Goal: Information Seeking & Learning: Learn about a topic

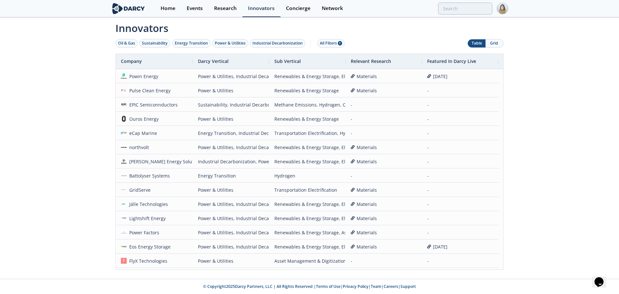
click at [496, 43] on button "Grid" at bounding box center [494, 43] width 18 height 8
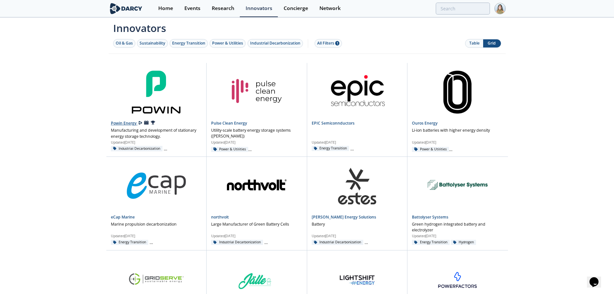
click at [125, 124] on link "Powin Energy" at bounding box center [124, 122] width 27 height 5
click at [236, 124] on link "Pulse Clean Energy" at bounding box center [229, 122] width 36 height 5
click at [321, 123] on link "EPIC Semiconnductors" at bounding box center [333, 122] width 43 height 5
click at [416, 121] on link "Ouros Energy" at bounding box center [425, 122] width 26 height 5
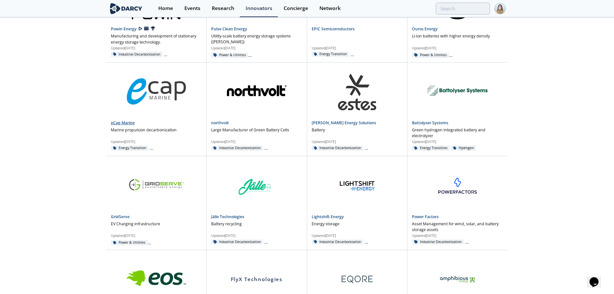
scroll to position [97, 0]
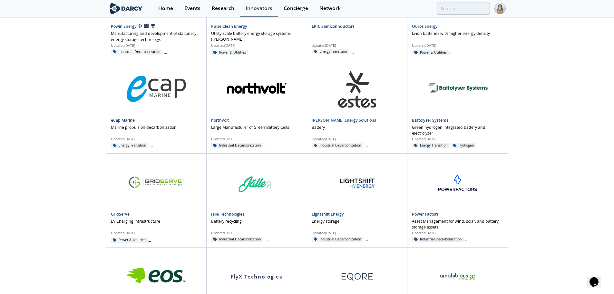
click at [128, 120] on link "eCap Marine" at bounding box center [123, 119] width 24 height 5
click at [215, 116] on div "northvolt Large Manufacturer of Green Battery Cells Updated Aug 5, 2025 Industr…" at bounding box center [257, 106] width 100 height 93
click at [226, 121] on link "northvolt" at bounding box center [220, 119] width 18 height 5
click at [331, 122] on link "Estes Energy Solutions" at bounding box center [344, 119] width 64 height 5
click at [422, 119] on link "Battolyser Systems" at bounding box center [430, 119] width 36 height 5
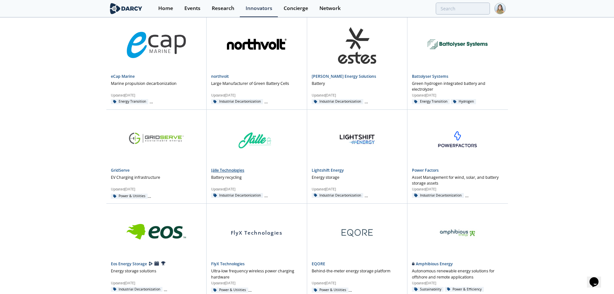
scroll to position [129, 0]
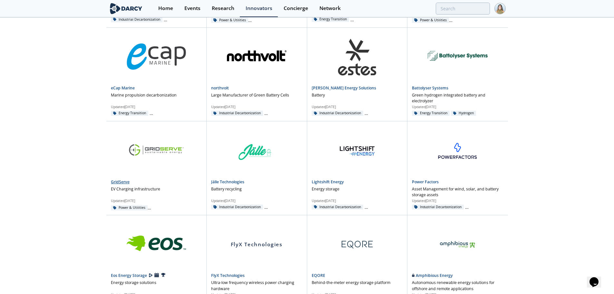
click at [124, 181] on link "GridServe" at bounding box center [120, 181] width 19 height 5
click at [217, 182] on link "Jälle Technologies" at bounding box center [227, 181] width 33 height 5
click at [324, 183] on link "Lightshift Energy" at bounding box center [328, 181] width 32 height 5
click at [418, 179] on link "Power Factors" at bounding box center [425, 181] width 27 height 5
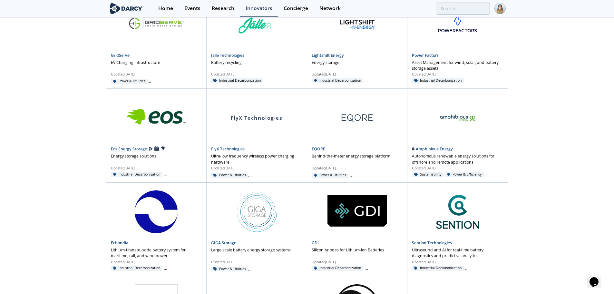
scroll to position [258, 0]
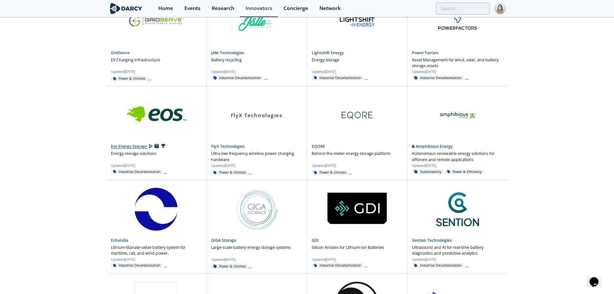
click at [136, 145] on link "Eos Energy Storage" at bounding box center [129, 146] width 37 height 5
click at [213, 143] on div "FlyX Technologies FlyX Technologies Ultra-low frequency wireless power charging…" at bounding box center [257, 132] width 100 height 93
click at [222, 145] on link "FlyX Technologies" at bounding box center [228, 145] width 34 height 5
click at [314, 144] on link "EQORE" at bounding box center [319, 145] width 14 height 5
click at [423, 148] on link "Amphibious Energy" at bounding box center [432, 145] width 41 height 5
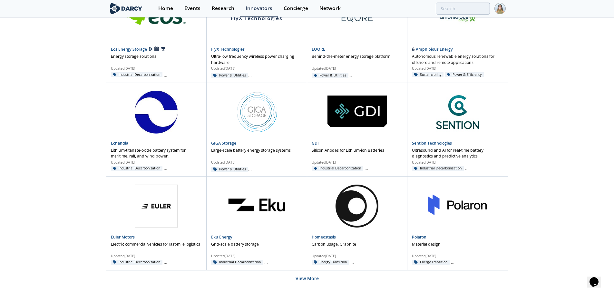
scroll to position [371, 0]
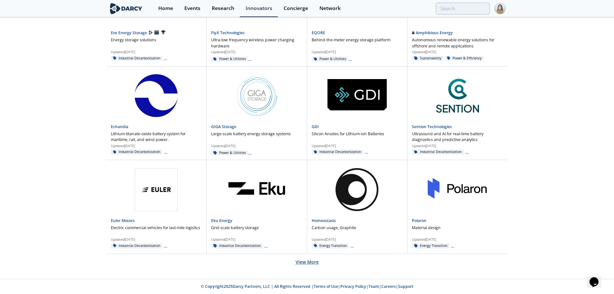
click at [314, 264] on button "View More" at bounding box center [306, 262] width 23 height 16
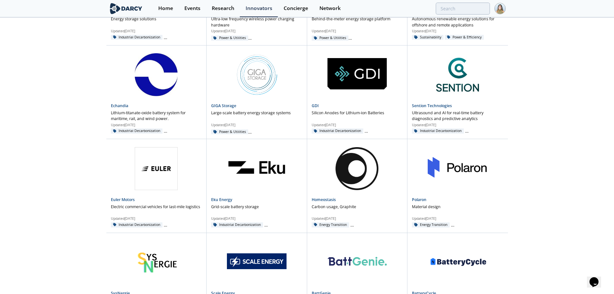
scroll to position [403, 0]
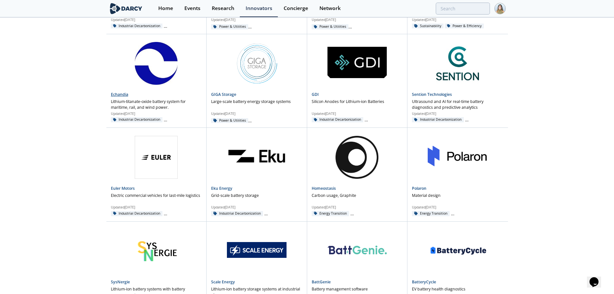
click at [122, 94] on link "Echandia" at bounding box center [119, 93] width 17 height 5
click at [226, 96] on link "GIGA Storage" at bounding box center [223, 93] width 25 height 5
click at [316, 94] on link "GDI" at bounding box center [315, 93] width 7 height 5
click at [427, 93] on link "Sention Technologies" at bounding box center [432, 93] width 40 height 5
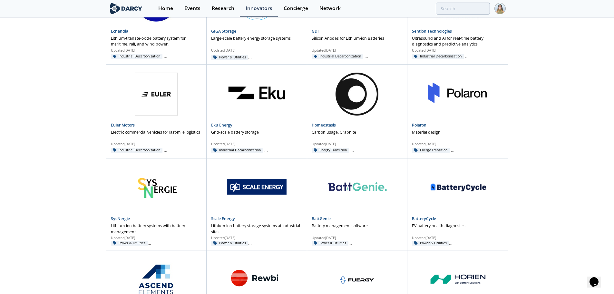
scroll to position [468, 0]
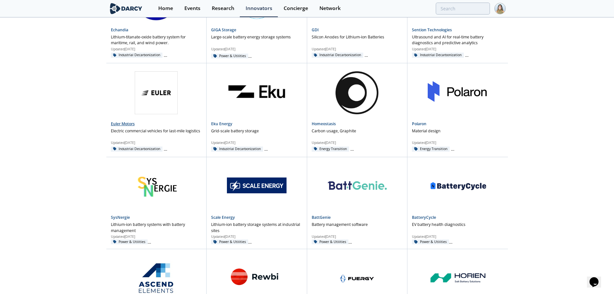
click at [118, 123] on link "Euler Motors" at bounding box center [123, 123] width 24 height 5
click at [213, 123] on link "Eku Energy" at bounding box center [221, 123] width 21 height 5
click at [326, 125] on link "Homeostasis" at bounding box center [324, 123] width 24 height 5
click at [418, 123] on link "Polaron" at bounding box center [419, 123] width 14 height 5
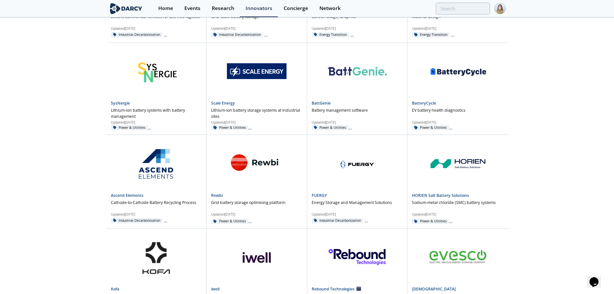
scroll to position [597, 0]
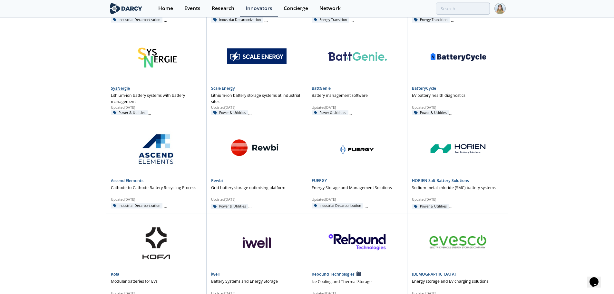
click at [122, 89] on link "SysNergie" at bounding box center [120, 87] width 19 height 5
click at [211, 85] on div "Scale Energy Lithium-ion battery storage systems at industrial sites Updated Ma…" at bounding box center [257, 73] width 100 height 91
click at [232, 88] on link "Scale Energy" at bounding box center [223, 87] width 24 height 5
click at [321, 87] on link "BattGenie" at bounding box center [321, 87] width 19 height 5
click at [419, 90] on link "BatteryCycle" at bounding box center [424, 87] width 24 height 5
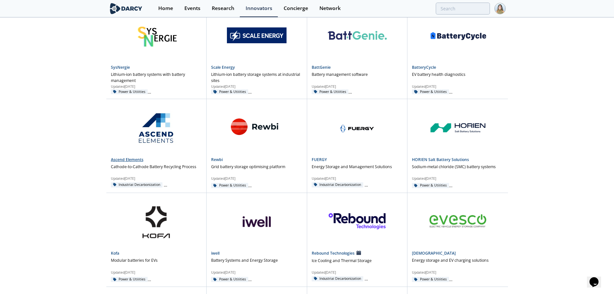
scroll to position [629, 0]
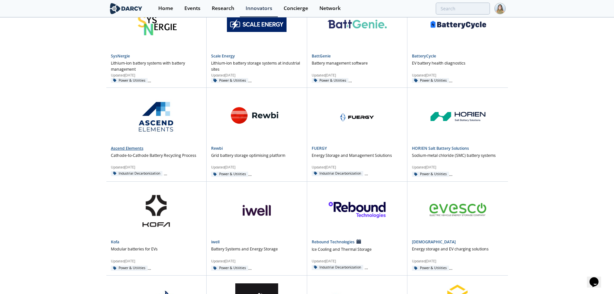
click at [120, 148] on link "Ascend Elements" at bounding box center [127, 147] width 33 height 5
click at [219, 149] on link "Rewbi" at bounding box center [217, 147] width 12 height 5
click at [318, 150] on link "FUERGY" at bounding box center [319, 147] width 15 height 5
click at [431, 148] on link "HORIEN Salt Battery Solutions" at bounding box center [440, 147] width 57 height 5
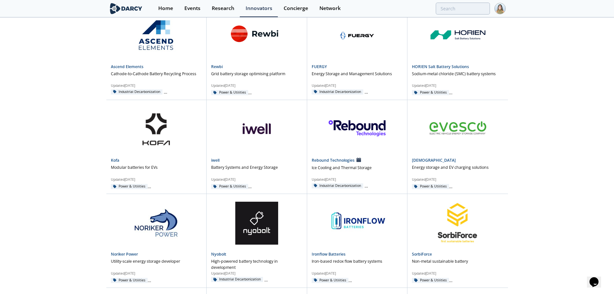
scroll to position [726, 0]
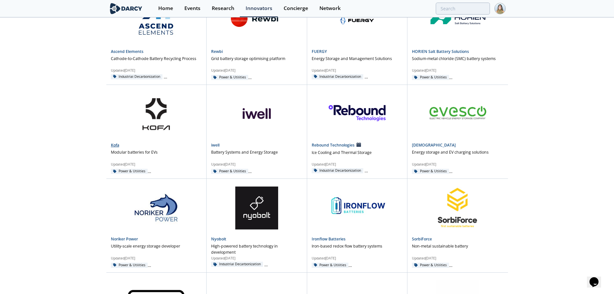
click at [114, 147] on link "Kofa" at bounding box center [115, 144] width 8 height 5
click at [211, 143] on link "iwell" at bounding box center [215, 144] width 8 height 5
click at [322, 143] on link "Rebound Technologies" at bounding box center [334, 144] width 44 height 5
click at [418, 147] on link "EVESCO" at bounding box center [434, 144] width 44 height 5
click at [129, 237] on link "Noriker Power" at bounding box center [124, 238] width 27 height 5
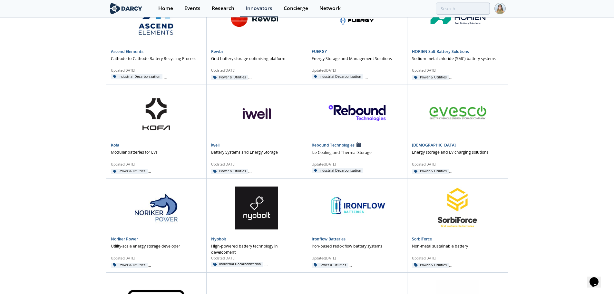
click at [221, 239] on link "Nyobolt" at bounding box center [218, 238] width 15 height 5
click at [324, 236] on link "Ironflow Batteries" at bounding box center [329, 238] width 34 height 5
click at [421, 236] on link "SorbiForce" at bounding box center [422, 238] width 20 height 5
click at [115, 144] on link "Kofa" at bounding box center [115, 144] width 8 height 5
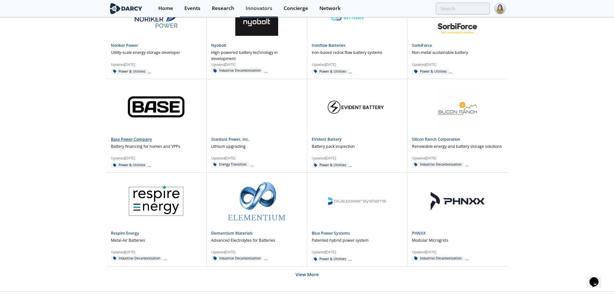
scroll to position [931, 0]
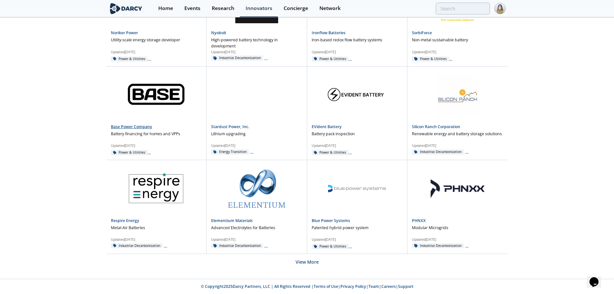
click at [130, 125] on link "Base Power Company" at bounding box center [131, 126] width 41 height 5
click at [220, 125] on link "Stardust Power, Inc." at bounding box center [230, 126] width 38 height 5
click at [317, 127] on link "EVident Battery" at bounding box center [327, 126] width 30 height 5
click at [415, 125] on link "Silicon Ranch Corporation" at bounding box center [436, 126] width 48 height 5
click at [130, 219] on link "Respire Energy" at bounding box center [125, 219] width 28 height 5
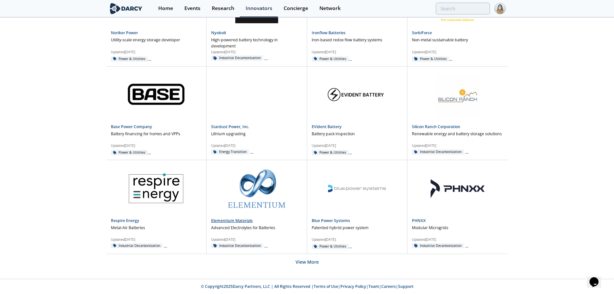
click at [220, 221] on link "Elementium Materials" at bounding box center [232, 219] width 42 height 5
click at [326, 220] on link "Blue Power Systems" at bounding box center [331, 219] width 38 height 5
click at [417, 219] on link "PHNXX" at bounding box center [419, 219] width 14 height 5
click at [125, 216] on div "Respire Energy Metal-Air Batteries Updated Mar 28, 2025 Industrial Decarbonizat…" at bounding box center [156, 206] width 100 height 93
click at [126, 219] on link "Respire Energy" at bounding box center [125, 219] width 28 height 5
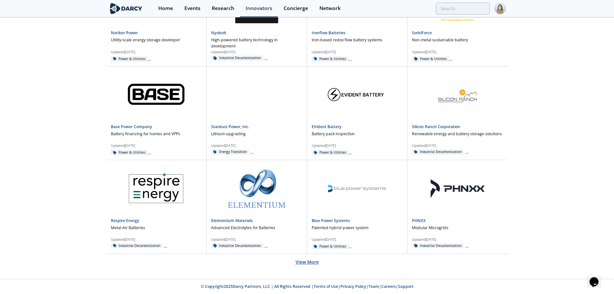
click at [297, 258] on button "View More" at bounding box center [306, 262] width 23 height 16
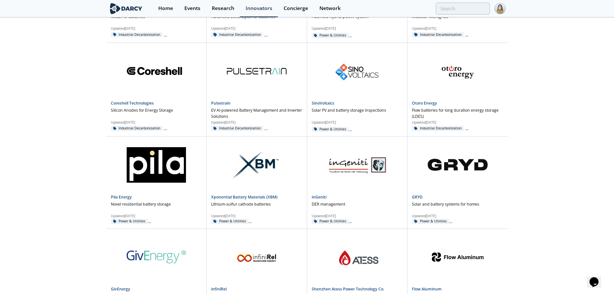
scroll to position [1157, 0]
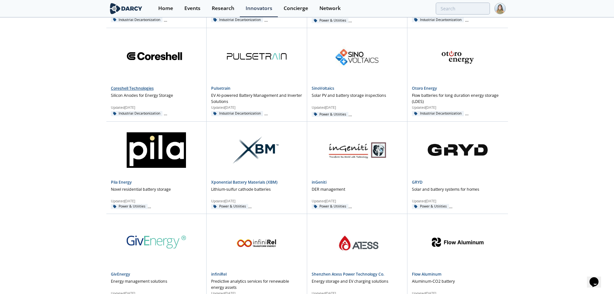
click at [138, 86] on link "Coreshell Technologies" at bounding box center [132, 87] width 43 height 5
click at [214, 89] on link "Pulsetrain" at bounding box center [220, 87] width 19 height 5
click at [316, 90] on link "SinoVoltaics" at bounding box center [323, 87] width 23 height 5
click at [418, 87] on link "Otoro Energy" at bounding box center [424, 87] width 25 height 5
click at [124, 179] on link "Pila Energy" at bounding box center [121, 181] width 21 height 5
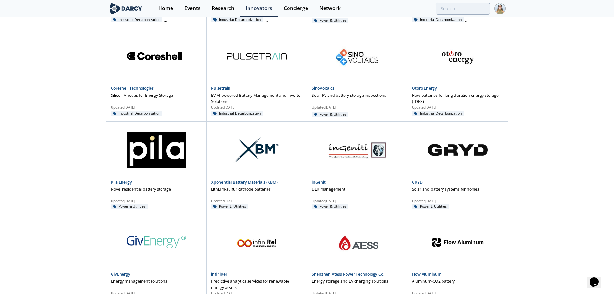
click at [223, 179] on link "​Xponential Battery Materials (XBM)" at bounding box center [244, 181] width 66 height 5
click at [321, 181] on link "inGeniti" at bounding box center [319, 181] width 15 height 5
click at [416, 183] on link "GRYD" at bounding box center [417, 181] width 11 height 5
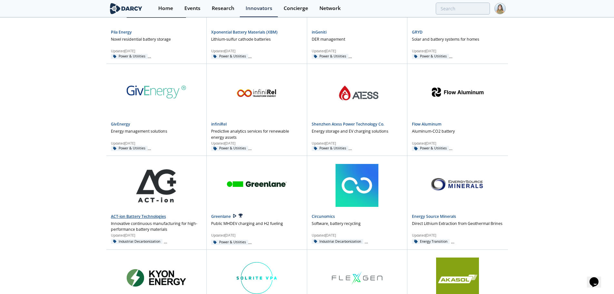
scroll to position [1318, 0]
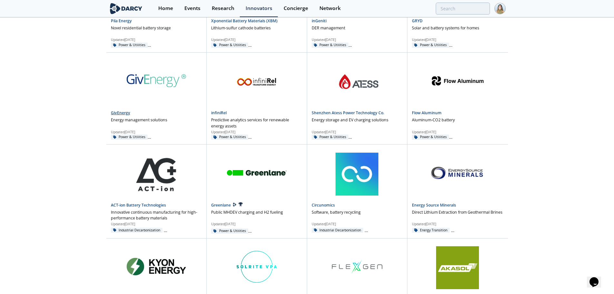
click at [118, 113] on link "GivEnergy" at bounding box center [120, 112] width 19 height 5
click at [219, 114] on link "infiniRel" at bounding box center [218, 112] width 15 height 5
click at [323, 112] on link "Shenzhen Atess Power Technology Co." at bounding box center [348, 112] width 72 height 5
click at [424, 111] on link "Flow Aluminum" at bounding box center [427, 112] width 30 height 5
click at [155, 206] on link "ACT-ion Battery Technologies" at bounding box center [138, 204] width 55 height 5
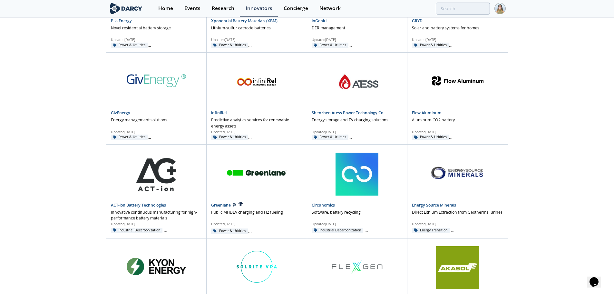
click at [213, 203] on link "Greenlane" at bounding box center [221, 204] width 21 height 5
click at [318, 204] on link "Circunomics" at bounding box center [323, 204] width 23 height 5
click at [428, 205] on link "Energy Source Minerals" at bounding box center [434, 204] width 44 height 5
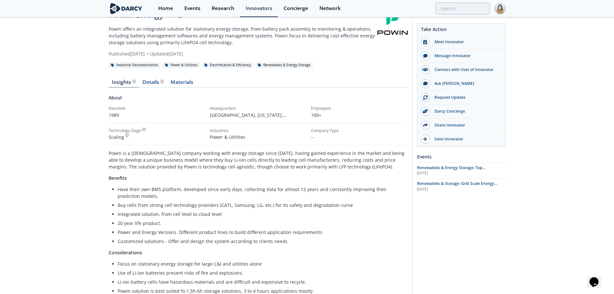
scroll to position [32, 0]
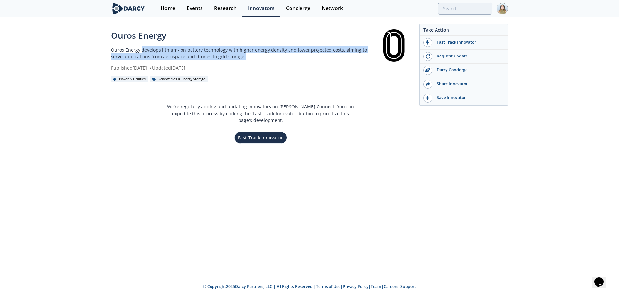
drag, startPoint x: 141, startPoint y: 50, endPoint x: 230, endPoint y: 56, distance: 88.8
click at [230, 56] on p "Ouros Energy develops lithium-ion battery technology with higher energy density…" at bounding box center [244, 53] width 267 height 14
copy p "develops lithium-ion battery technology with higher energy density and lower pr…"
click at [83, 52] on div "Ouros Energy Ouros Energy develops lithium-ion battery technology with higher e…" at bounding box center [309, 86] width 619 height 137
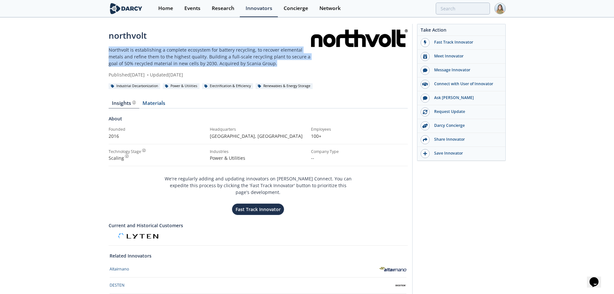
drag, startPoint x: 107, startPoint y: 48, endPoint x: 271, endPoint y: 63, distance: 164.6
click at [271, 63] on div "northvolt Northvolt is establishing a complete ecosystem for battery recycling,…" at bounding box center [307, 199] width 614 height 362
copy p "Northvolt is establishing a complete ecosystem for battery recycling, to recove…"
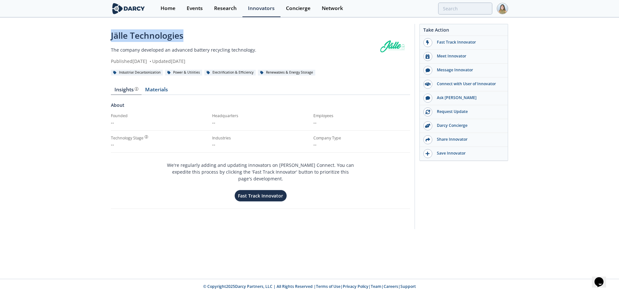
drag, startPoint x: 114, startPoint y: 35, endPoint x: 193, endPoint y: 41, distance: 78.8
click at [193, 41] on div "Jälle Technologies The company developed an advanced battery recycling technolo…" at bounding box center [309, 128] width 619 height 220
copy div "Jälle Technologies"
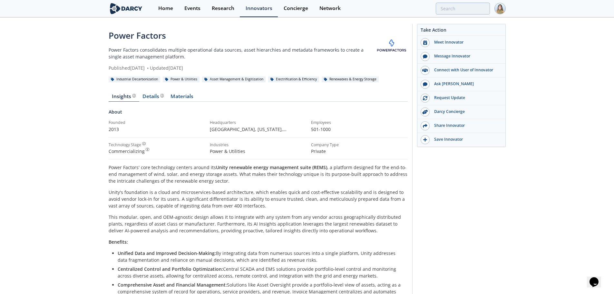
drag, startPoint x: 72, startPoint y: 86, endPoint x: 41, endPoint y: 91, distance: 31.3
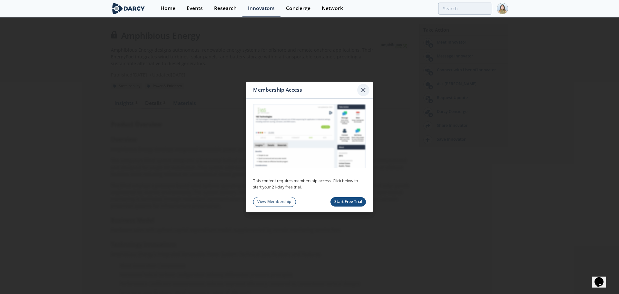
click at [365, 87] on icon at bounding box center [363, 90] width 8 height 8
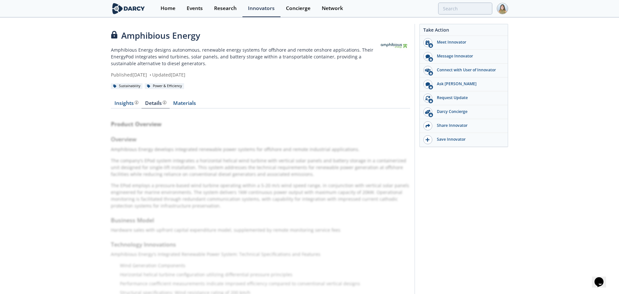
drag, startPoint x: 43, startPoint y: 15, endPoint x: 176, endPoint y: 55, distance: 139.1
click at [176, 55] on p "Amphibious Energy designs autonomous, renewable energy systems for offshore and…" at bounding box center [244, 56] width 267 height 20
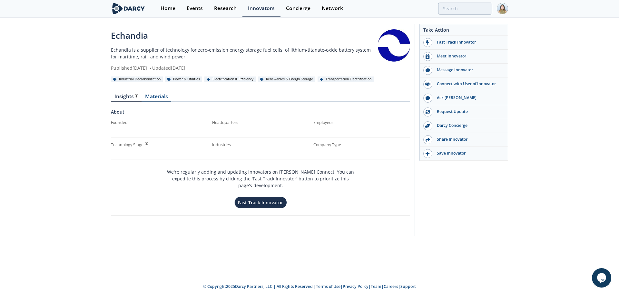
click at [164, 95] on link "Materials" at bounding box center [156, 98] width 30 height 8
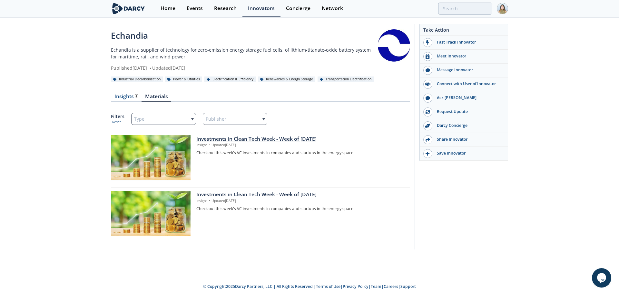
click at [220, 141] on div "Investments in Clean Tech Week - Week of [DATE]" at bounding box center [300, 139] width 209 height 8
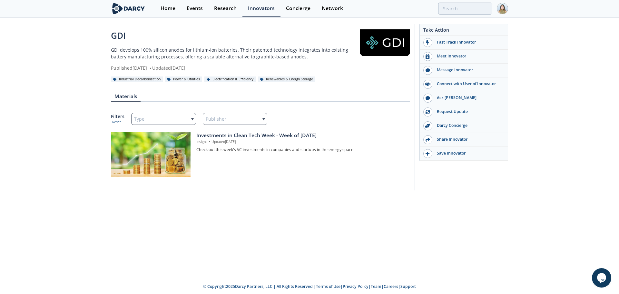
click at [118, 37] on div "GDI" at bounding box center [235, 35] width 249 height 13
copy div "GDI"
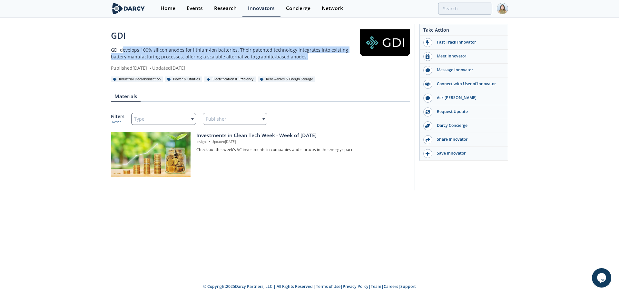
drag, startPoint x: 121, startPoint y: 50, endPoint x: 291, endPoint y: 57, distance: 169.3
click at [291, 57] on p "GDI develops 100% silicon anodes for lithium-ion batteries. Their patented tech…" at bounding box center [235, 53] width 249 height 14
copy p "evelops 100% silicon anodes for lithium-ion batteries. Their patented technolog…"
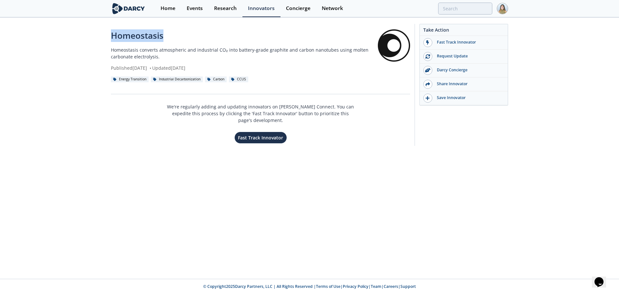
drag, startPoint x: 109, startPoint y: 32, endPoint x: 165, endPoint y: 36, distance: 56.5
click at [165, 36] on div "Homeostasis Homeostasis converts atmospheric and industrial CO₂ into battery-gr…" at bounding box center [309, 86] width 619 height 137
copy div "Homeostasis"
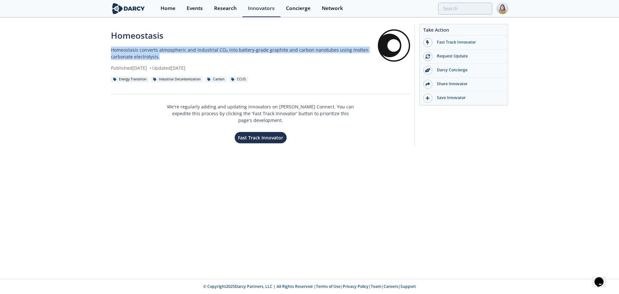
drag, startPoint x: 110, startPoint y: 49, endPoint x: 163, endPoint y: 56, distance: 53.3
click at [163, 56] on div "Homeostasis Homeostasis converts atmospheric and industrial CO₂ into battery-gr…" at bounding box center [309, 86] width 619 height 137
copy p "Homeostasis converts atmospheric and industrial CO₂ into battery-grade graphite…"
click at [68, 63] on div "Homeostasis Homeostasis converts atmospheric and industrial CO₂ into battery-gr…" at bounding box center [309, 86] width 619 height 137
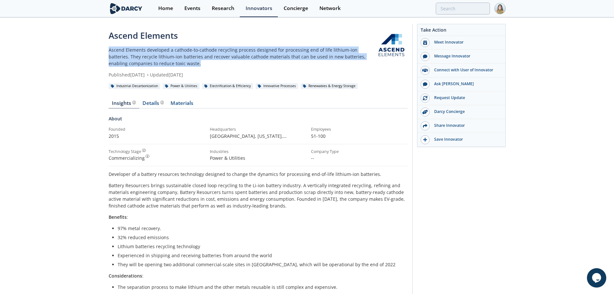
drag, startPoint x: 109, startPoint y: 49, endPoint x: 181, endPoint y: 61, distance: 73.4
click at [181, 61] on p "Ascend Elements developed a cathode-to-cathode recycling process designed for p…" at bounding box center [242, 56] width 267 height 20
copy p "Ascend Elements developed a cathode-to-cathode recycling process designed for p…"
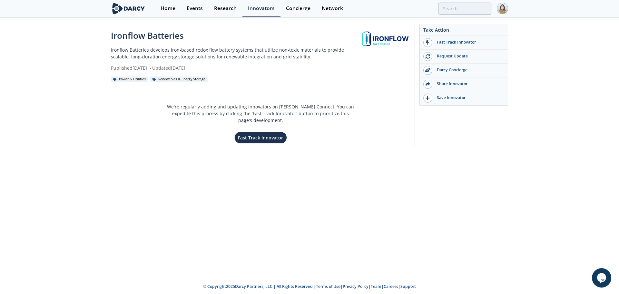
drag, startPoint x: 126, startPoint y: 64, endPoint x: 124, endPoint y: 76, distance: 12.8
click at [124, 76] on div "Power & Utilities" at bounding box center [129, 79] width 37 height 6
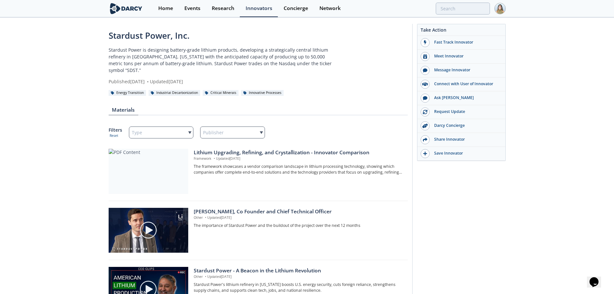
click at [113, 37] on div "Stardust Power, Inc." at bounding box center [224, 35] width 230 height 13
drag, startPoint x: 113, startPoint y: 37, endPoint x: 177, endPoint y: 38, distance: 64.4
click at [177, 38] on div "Stardust Power, Inc." at bounding box center [224, 35] width 230 height 13
click at [125, 34] on div "Stardust Power, Inc." at bounding box center [224, 35] width 230 height 13
drag, startPoint x: 125, startPoint y: 34, endPoint x: 161, endPoint y: 35, distance: 35.8
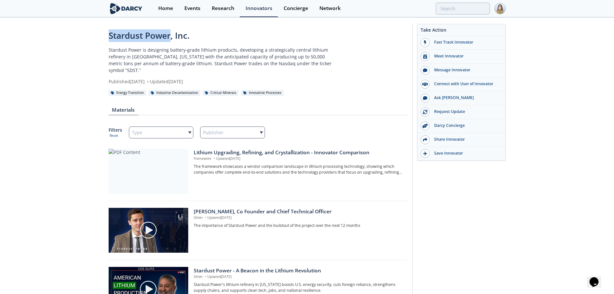
click at [161, 35] on div "Stardust Power, Inc." at bounding box center [224, 35] width 230 height 13
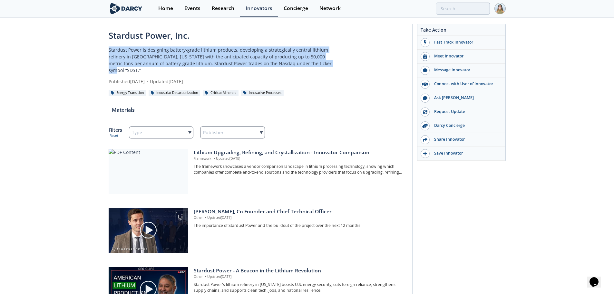
drag, startPoint x: 108, startPoint y: 49, endPoint x: 309, endPoint y: 65, distance: 201.7
click at [309, 65] on p "Stardust Power is designing battery-grade lithium products, developing a strate…" at bounding box center [224, 59] width 230 height 27
copy p "Stardust Power is designing battery-grade lithium products, developing a strate…"
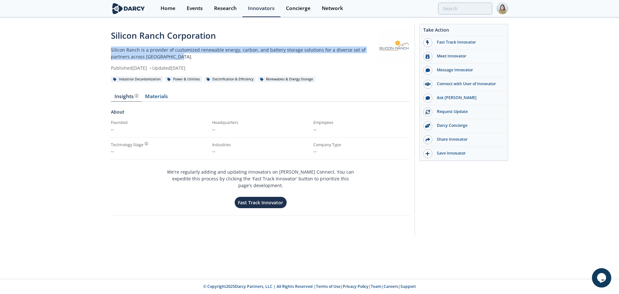
drag, startPoint x: 104, startPoint y: 49, endPoint x: 171, endPoint y: 53, distance: 66.5
click at [171, 53] on div "Silicon Ranch Corporation Silicon Ranch is a provider of customized renewable e…" at bounding box center [309, 131] width 619 height 226
click at [175, 52] on p "Silicon Ranch is a provider of customized renewable energy, carbon, and battery…" at bounding box center [244, 53] width 267 height 14
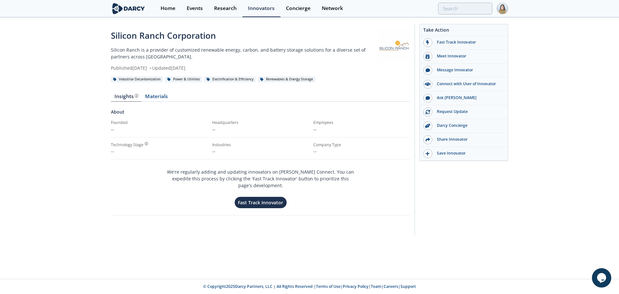
click at [120, 38] on div "Silicon Ranch Corporation" at bounding box center [244, 35] width 267 height 13
drag, startPoint x: 120, startPoint y: 38, endPoint x: 152, endPoint y: 37, distance: 32.6
click at [152, 37] on div "Silicon Ranch Corporation" at bounding box center [244, 35] width 267 height 13
copy div "Silicon Ranch"
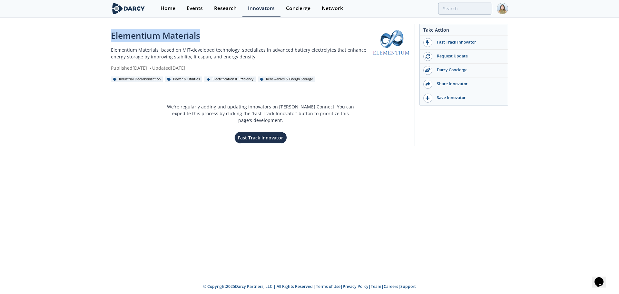
drag, startPoint x: 111, startPoint y: 37, endPoint x: 204, endPoint y: 32, distance: 92.3
click at [204, 32] on div "Elementium Materials" at bounding box center [241, 35] width 261 height 13
copy div "Elementium Materials"
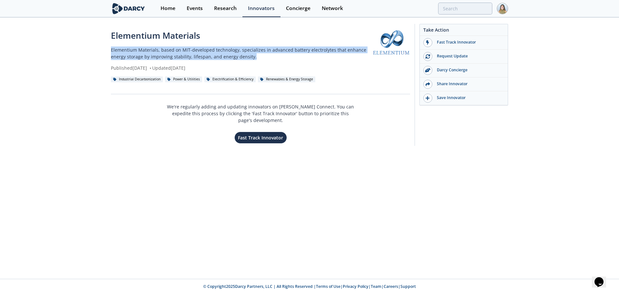
drag, startPoint x: 111, startPoint y: 51, endPoint x: 260, endPoint y: 57, distance: 149.3
click at [260, 57] on p "Elementium Materials, based on MIT-developed technology, specializes in advance…" at bounding box center [241, 53] width 261 height 14
copy p "Elementium Materials, based on MIT-developed technology, specializes in advance…"
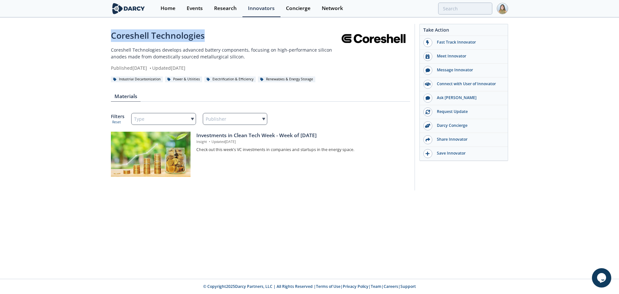
drag, startPoint x: 109, startPoint y: 37, endPoint x: 216, endPoint y: 34, distance: 107.0
click at [216, 34] on div "Coreshell Technologies Coreshell Technologies develops advanced battery compone…" at bounding box center [309, 108] width 619 height 181
copy div "Coreshell Technologies"
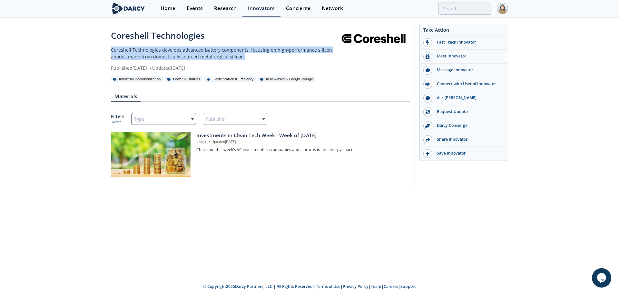
drag, startPoint x: 110, startPoint y: 49, endPoint x: 226, endPoint y: 59, distance: 116.4
click at [226, 59] on div "Coreshell Technologies Coreshell Technologies develops advanced battery compone…" at bounding box center [309, 108] width 619 height 181
copy p "Coreshell Technologies develops advanced battery components, focusing on high-p…"
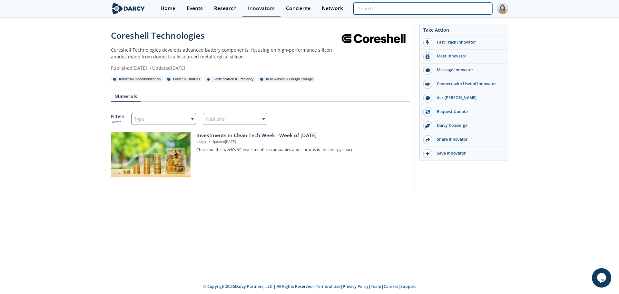
click at [455, 3] on input "search" at bounding box center [422, 9] width 139 height 12
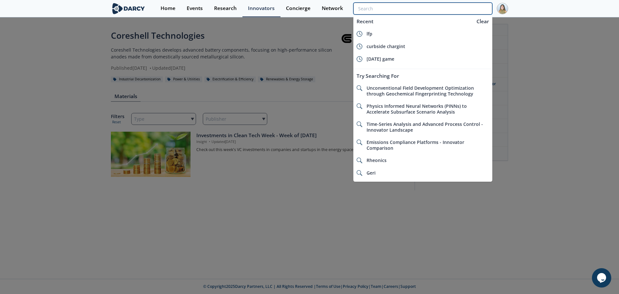
paste input "Homeostasis"
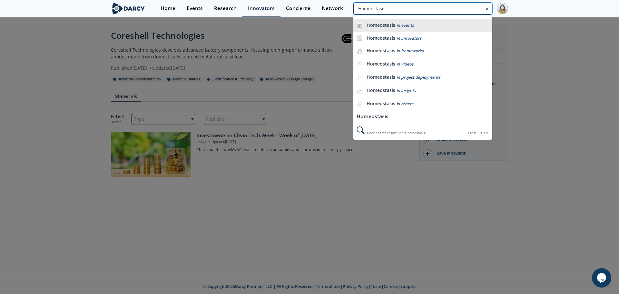
type input "Homeostasis"
click at [401, 28] on span "in events" at bounding box center [404, 25] width 17 height 5
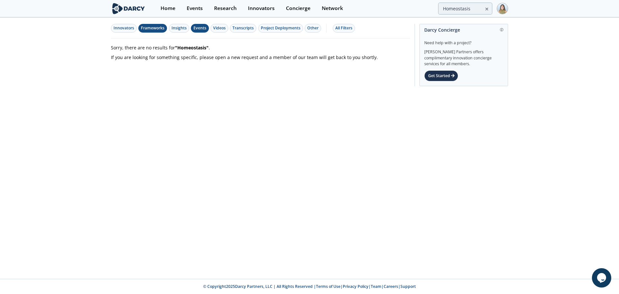
click at [139, 29] on button "Frameworks" at bounding box center [152, 28] width 29 height 9
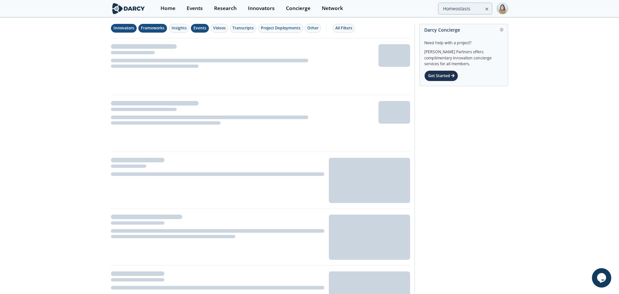
click at [123, 29] on div "Innovators" at bounding box center [123, 28] width 21 height 6
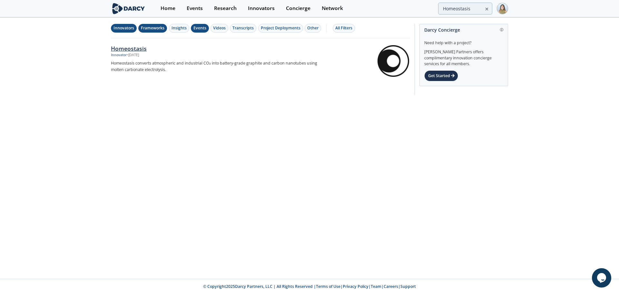
click at [126, 46] on div "Homeostasis" at bounding box center [217, 48] width 213 height 8
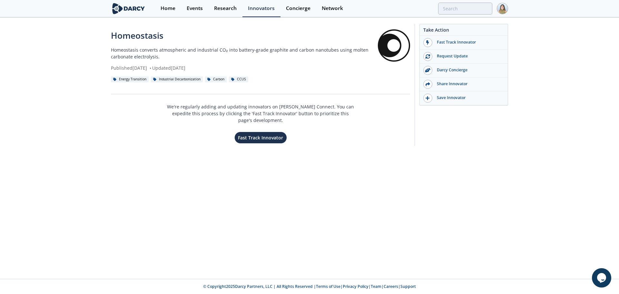
type input "Homeostasis"
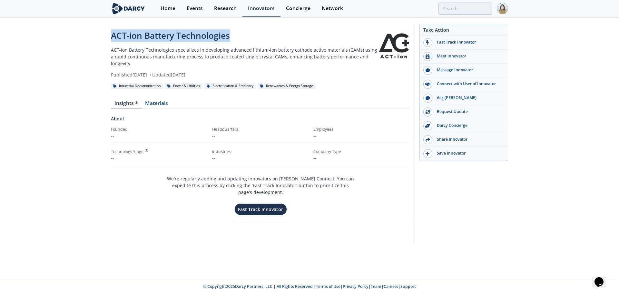
drag, startPoint x: 111, startPoint y: 36, endPoint x: 232, endPoint y: 34, distance: 120.5
click at [232, 34] on div "ACT-ion Battery Technologies" at bounding box center [244, 35] width 267 height 13
click at [110, 36] on div "ACT-ion Battery Technologies ACT-ion Battery Technologies specializes in develo…" at bounding box center [309, 134] width 619 height 233
drag, startPoint x: 111, startPoint y: 36, endPoint x: 235, endPoint y: 38, distance: 124.7
click at [235, 38] on div "ACT-ion Battery Technologies ACT-ion Battery Technologies specializes in develo…" at bounding box center [309, 134] width 619 height 233
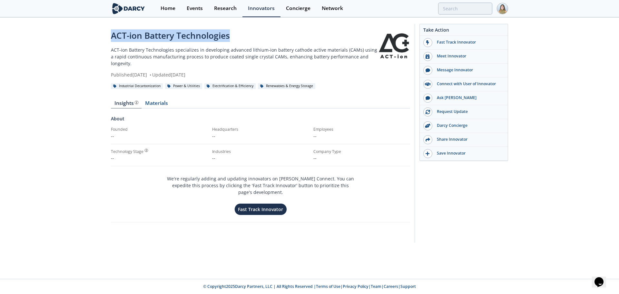
copy div "ACT-ion Battery Technologies"
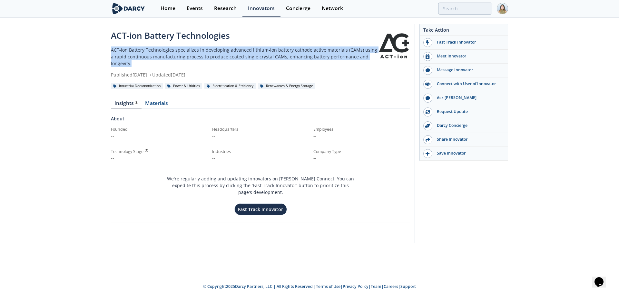
drag, startPoint x: 108, startPoint y: 50, endPoint x: 377, endPoint y: 54, distance: 268.7
click at [377, 54] on div "ACT-ion Battery Technologies ACT-ion Battery Technologies specializes in develo…" at bounding box center [309, 134] width 619 height 233
copy p "ACT-ion Battery Technologies specializes in developing advanced lithium-ion bat…"
click at [234, 51] on p "ACT-ion Battery Technologies specializes in developing advanced lithium-ion bat…" at bounding box center [244, 56] width 267 height 20
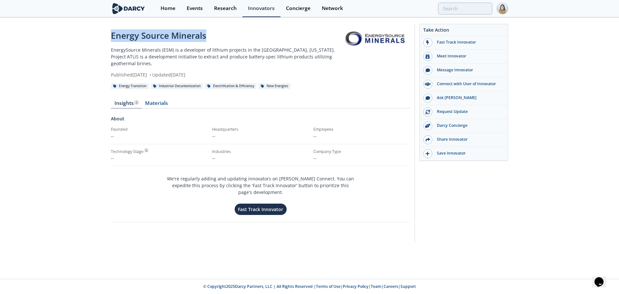
drag, startPoint x: 111, startPoint y: 35, endPoint x: 213, endPoint y: 34, distance: 102.1
click at [213, 34] on div "Energy Source Minerals" at bounding box center [226, 35] width 230 height 13
copy div "Energy Source Minerals"
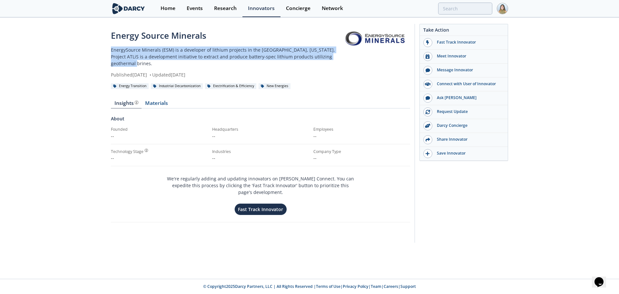
drag, startPoint x: 119, startPoint y: 50, endPoint x: 332, endPoint y: 60, distance: 212.9
click at [332, 60] on div "Energy Source Minerals EnergySource Minerals (ESM) is a developer of lithium pr…" at bounding box center [309, 134] width 619 height 233
copy p "EnergySource Minerals (ESM) is a developer of lithium projects in the Salton Se…"
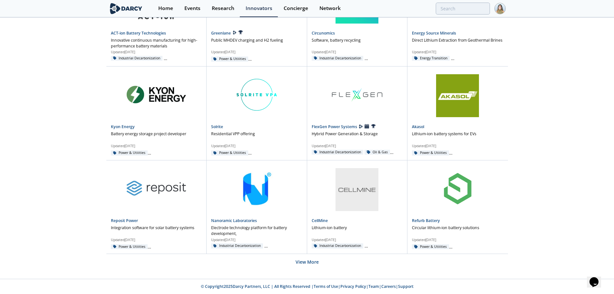
scroll to position [1490, 0]
click at [119, 127] on link "Kyon Energy" at bounding box center [123, 125] width 24 height 5
click at [214, 125] on link "Solrite" at bounding box center [217, 125] width 12 height 5
click at [316, 125] on link "FlexGen Power Systems" at bounding box center [335, 126] width 46 height 5
click at [411, 128] on div "Akasol Lithium-ion battery systems for EVs Updated Jan 8, 2025 Power & Utilitie…" at bounding box center [457, 112] width 101 height 93
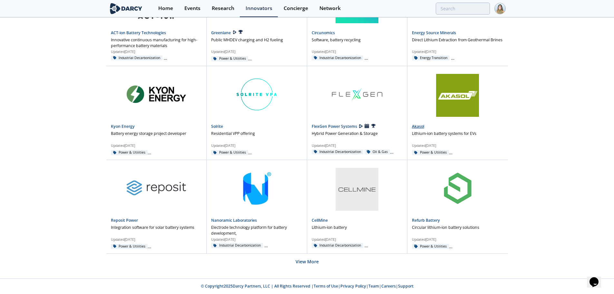
click at [417, 128] on link "Akasol" at bounding box center [418, 125] width 12 height 5
click at [120, 219] on link "Reposit Power" at bounding box center [124, 219] width 27 height 5
click at [216, 218] on link "Nanoramic Laboratories" at bounding box center [234, 219] width 46 height 5
click at [324, 221] on link "CellMine" at bounding box center [320, 219] width 16 height 5
click at [427, 221] on link "Refurb Battery" at bounding box center [426, 219] width 28 height 5
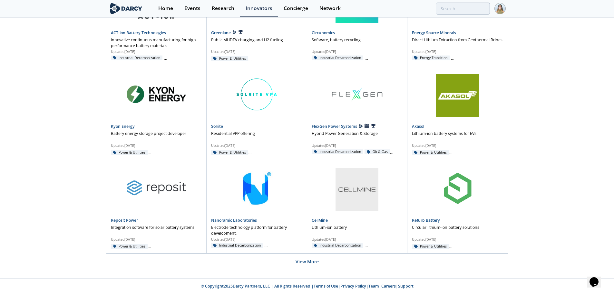
click at [311, 261] on button "View More" at bounding box center [306, 261] width 23 height 16
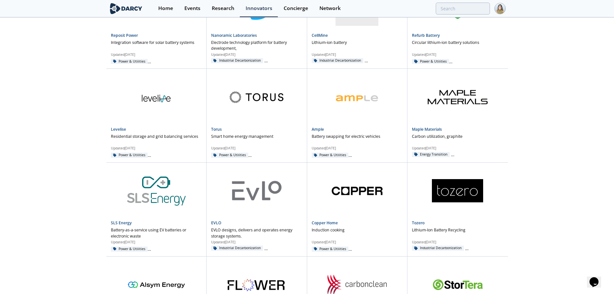
scroll to position [1683, 0]
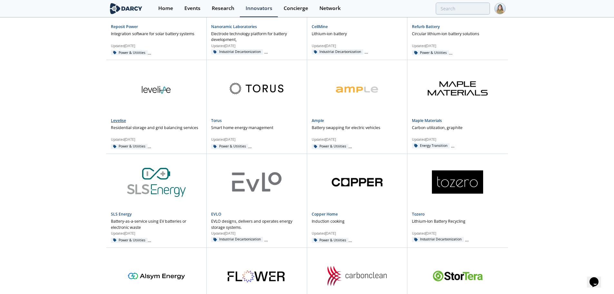
click at [119, 121] on link "Levelise" at bounding box center [118, 120] width 15 height 5
click at [219, 119] on link "Torus" at bounding box center [216, 120] width 11 height 5
click at [318, 119] on link "Ample" at bounding box center [318, 120] width 12 height 5
click at [417, 119] on link "Maple Materials" at bounding box center [427, 120] width 30 height 5
click at [122, 215] on link "SLS Energy" at bounding box center [121, 213] width 21 height 5
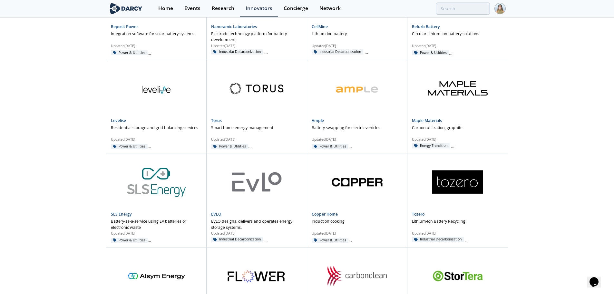
click at [222, 216] on div "EVLO" at bounding box center [256, 214] width 91 height 6
click at [218, 215] on link "EVLO" at bounding box center [216, 213] width 10 height 5
click at [329, 212] on link "Copper Home" at bounding box center [325, 213] width 26 height 5
click at [418, 216] on link "Tozero" at bounding box center [418, 213] width 13 height 5
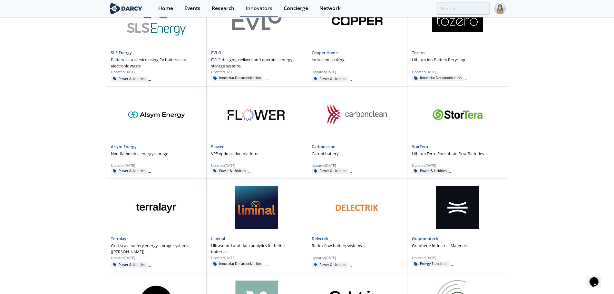
scroll to position [1877, 0]
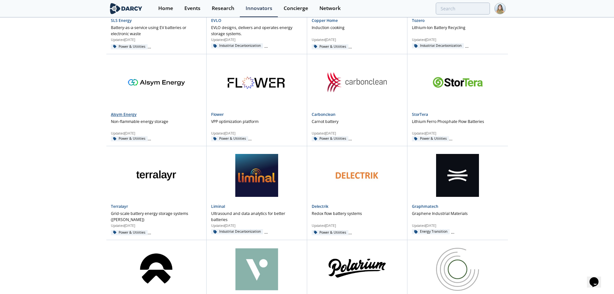
click at [129, 112] on link "Alsym Energy" at bounding box center [124, 113] width 26 height 5
click at [222, 111] on div "Flower VPP optimization platform Updated Nov 7, 2024 Power & Utilities Renewabl…" at bounding box center [257, 99] width 100 height 91
click at [221, 113] on link "Flower" at bounding box center [217, 113] width 13 height 5
click at [328, 116] on link "Carbonclean" at bounding box center [324, 113] width 24 height 5
click at [421, 114] on link "StorTera" at bounding box center [420, 113] width 16 height 5
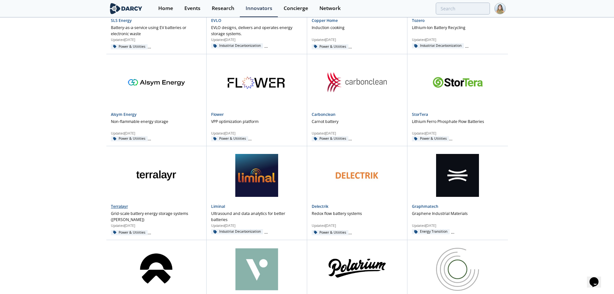
click at [109, 206] on div "Terralayr Grid-scale battery energy storage systems (BESS) Updated Oct 23, 2024…" at bounding box center [156, 192] width 100 height 93
click at [117, 205] on link "Terralayr" at bounding box center [119, 205] width 17 height 5
click at [219, 207] on link "Liminal" at bounding box center [218, 205] width 14 height 5
click at [319, 206] on link "Delectrik" at bounding box center [320, 205] width 17 height 5
click at [420, 205] on link "Graphmatech" at bounding box center [425, 205] width 26 height 5
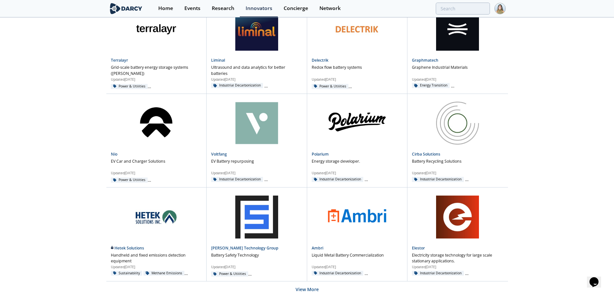
scroll to position [2038, 0]
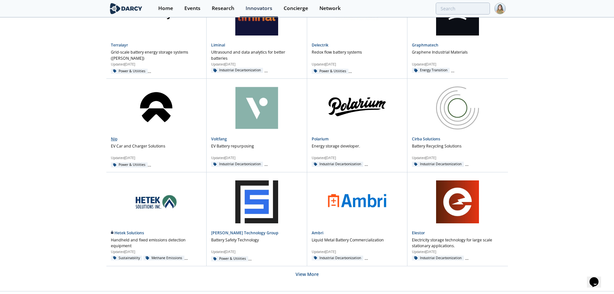
click at [115, 138] on link "Nio" at bounding box center [114, 138] width 6 height 5
click at [221, 138] on link "Voltfang" at bounding box center [219, 138] width 16 height 5
click at [321, 140] on link "Polarium" at bounding box center [320, 138] width 17 height 5
click at [417, 139] on link "Cirba Solutions" at bounding box center [426, 138] width 28 height 5
click at [130, 231] on link "Hetek Solutions" at bounding box center [128, 232] width 34 height 5
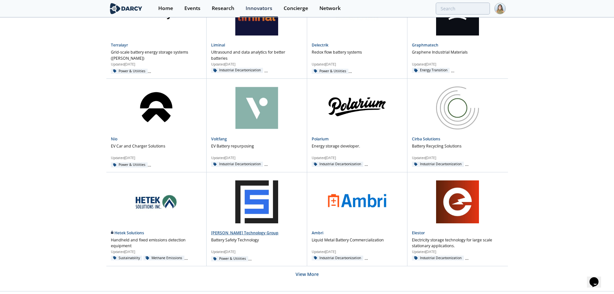
click at [221, 231] on link "Safire Technology Group" at bounding box center [244, 232] width 67 height 5
click at [323, 231] on link "Ambri" at bounding box center [318, 232] width 12 height 5
click at [418, 233] on link "Elestor" at bounding box center [418, 232] width 13 height 5
click at [307, 274] on button "View More" at bounding box center [306, 274] width 23 height 16
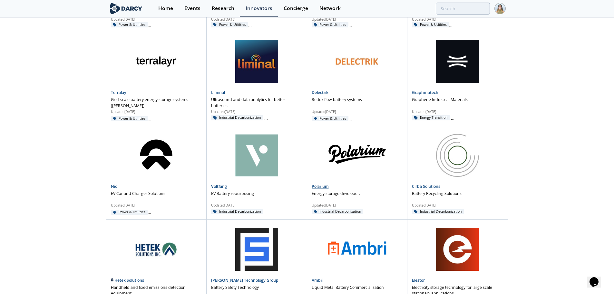
scroll to position [2006, 0]
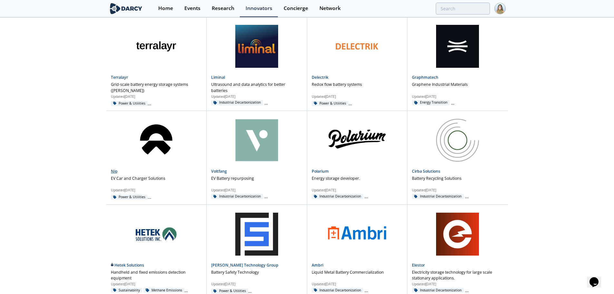
click at [112, 171] on link "Nio" at bounding box center [114, 170] width 6 height 5
click at [213, 170] on link "Voltfang" at bounding box center [219, 170] width 16 height 5
click at [315, 171] on link "Polarium" at bounding box center [320, 170] width 17 height 5
click at [418, 172] on link "Cirba Solutions" at bounding box center [426, 170] width 28 height 5
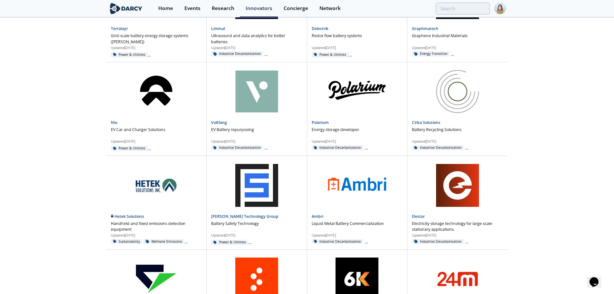
scroll to position [2070, 0]
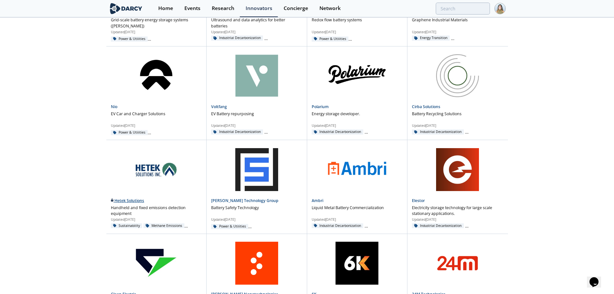
click at [123, 200] on link "Hetek Solutions" at bounding box center [128, 199] width 34 height 5
click at [229, 201] on link "Safire Technology Group" at bounding box center [244, 199] width 67 height 5
click at [319, 200] on link "Ambri" at bounding box center [318, 199] width 12 height 5
click at [423, 201] on link "Elestor" at bounding box center [418, 199] width 13 height 5
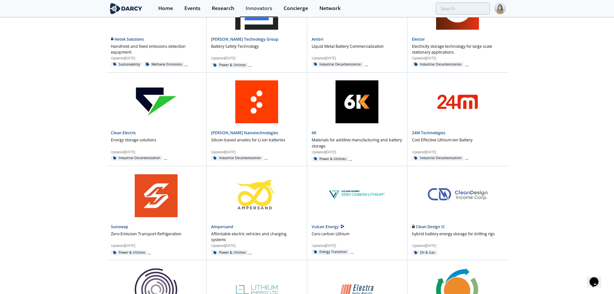
scroll to position [2263, 0]
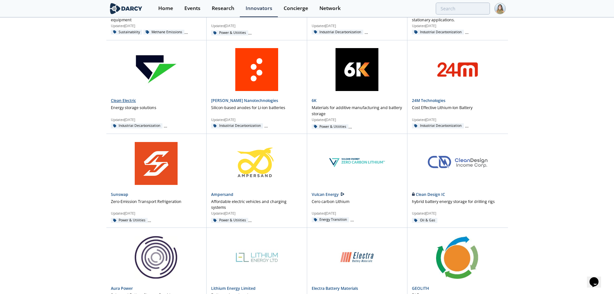
click at [118, 99] on link "Clean Electric" at bounding box center [123, 100] width 25 height 5
click at [225, 101] on link "Sila Nanotechnologies" at bounding box center [244, 100] width 67 height 5
click at [314, 101] on link "6K" at bounding box center [314, 100] width 5 height 5
click at [433, 102] on link "24M Technologies" at bounding box center [429, 100] width 34 height 5
click at [123, 195] on link "Sunswap" at bounding box center [119, 193] width 17 height 5
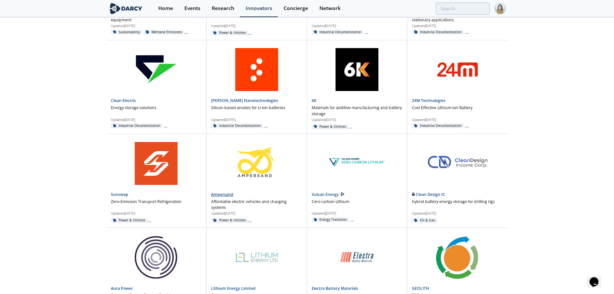
click at [215, 192] on link "Ampersand" at bounding box center [222, 193] width 22 height 5
click at [333, 194] on link "Vulcan Energy" at bounding box center [326, 193] width 28 height 5
click at [426, 194] on link "Clean Design IC" at bounding box center [428, 193] width 33 height 5
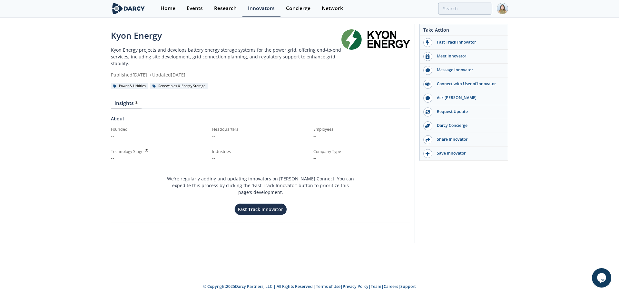
click at [195, 56] on p "Kyon Energy projects and develops battery energy storage systems for the power …" at bounding box center [226, 56] width 230 height 20
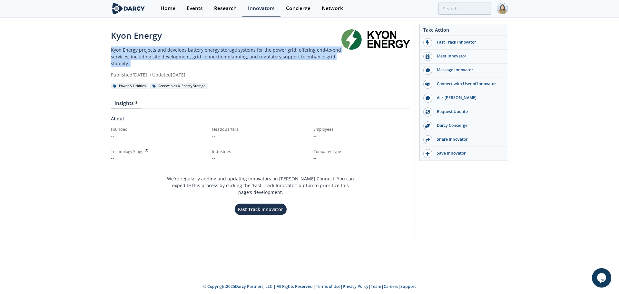
click at [195, 56] on p "Kyon Energy projects and develops battery energy storage systems for the power …" at bounding box center [226, 56] width 230 height 20
click at [282, 59] on p "Kyon Energy projects and develops battery energy storage systems for the power …" at bounding box center [226, 56] width 230 height 20
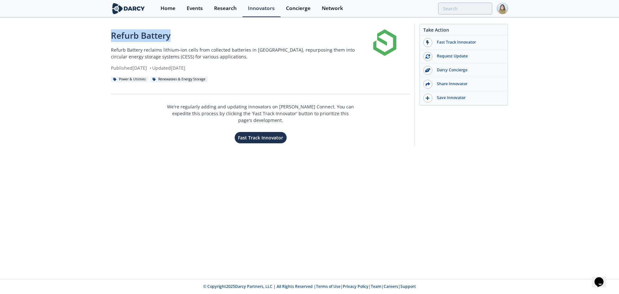
drag, startPoint x: 110, startPoint y: 37, endPoint x: 171, endPoint y: 35, distance: 60.6
click at [171, 35] on div "Refurb Battery Refurb Battery reclaims lithium-ion cells from collected batteri…" at bounding box center [309, 86] width 619 height 137
copy div "Refurb Battery"
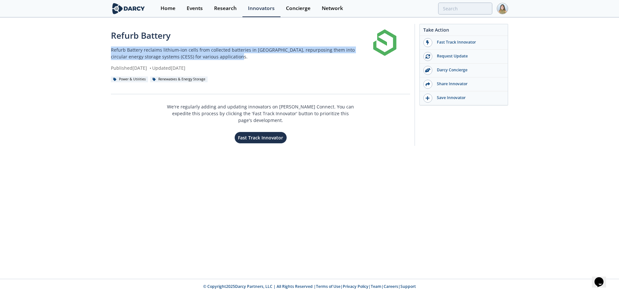
drag, startPoint x: 109, startPoint y: 47, endPoint x: 226, endPoint y: 59, distance: 116.9
click at [226, 59] on div "Refurb Battery Refurb Battery reclaims lithium-ion cells from collected batteri…" at bounding box center [309, 86] width 619 height 137
copy p "Refurb Battery reclaims lithium-ion cells from collected batteries in the Nethe…"
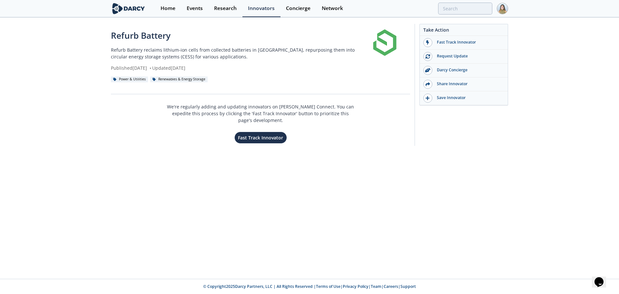
click at [219, 197] on div "Refurb Battery Refurb Battery reclaims lithium-ion cells from collected batteri…" at bounding box center [309, 148] width 619 height 260
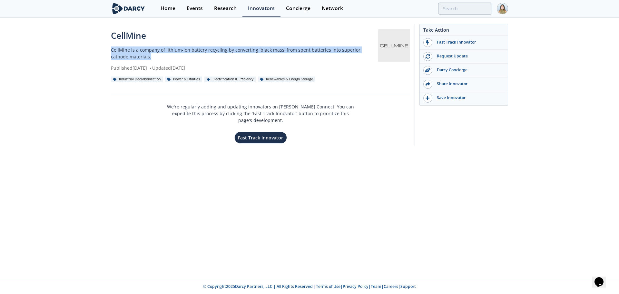
drag, startPoint x: 111, startPoint y: 48, endPoint x: 141, endPoint y: 59, distance: 31.4
click at [141, 59] on p "CellMine is a company of lithium-ion battery recycling by converting 'black mas…" at bounding box center [244, 53] width 267 height 14
copy p "CellMine is a company of lithium-ion battery recycling by converting 'black mas…"
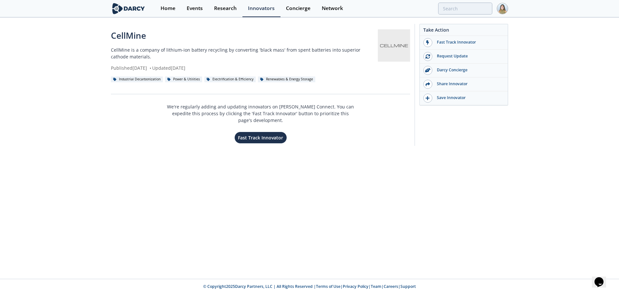
click at [73, 76] on div "CellMine CellMine is a company of lithium-ion battery recycling by converting '…" at bounding box center [309, 86] width 619 height 137
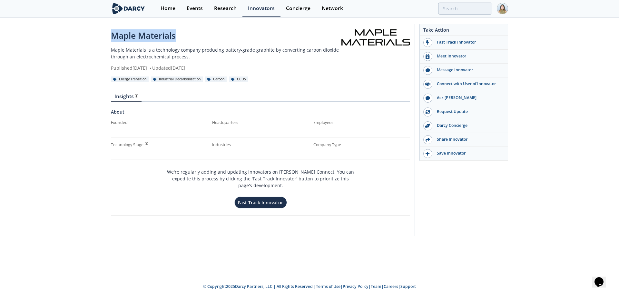
drag, startPoint x: 110, startPoint y: 36, endPoint x: 182, endPoint y: 37, distance: 72.8
click at [182, 37] on div "Maple Materials Maple Materials is a technology company producing battery-grade…" at bounding box center [309, 131] width 619 height 226
copy div "Maple Materials"
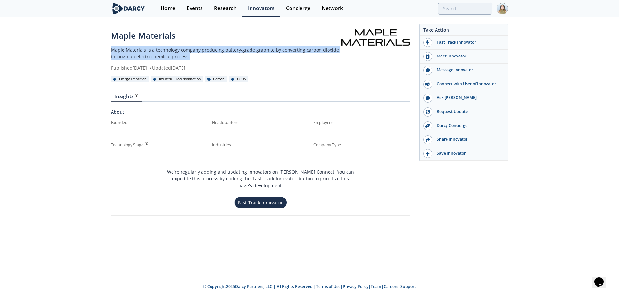
drag, startPoint x: 110, startPoint y: 50, endPoint x: 197, endPoint y: 57, distance: 86.6
click at [197, 57] on div "Maple Materials Maple Materials is a technology company producing battery-grade…" at bounding box center [309, 131] width 619 height 226
copy p "Maple Materials is a technology company producing battery-grade graphite by con…"
click at [87, 45] on div "Maple Materials Maple Materials is a technology company producing battery-grade…" at bounding box center [309, 131] width 619 height 226
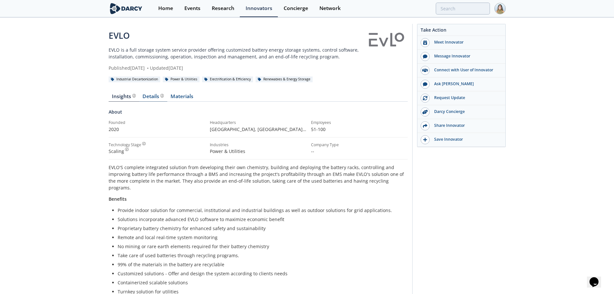
click at [147, 94] on div "Details" at bounding box center [152, 96] width 21 height 5
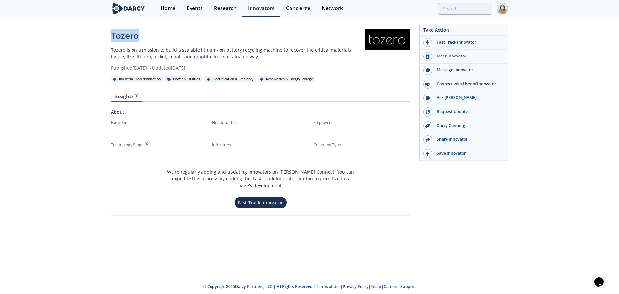
drag, startPoint x: 112, startPoint y: 35, endPoint x: 159, endPoint y: 36, distance: 46.7
click at [159, 36] on div "Tozero" at bounding box center [238, 35] width 254 height 13
copy div "Tozero"
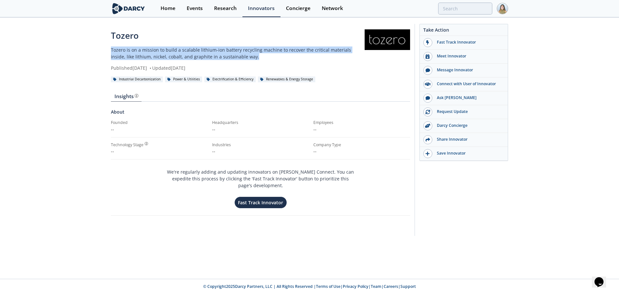
drag, startPoint x: 109, startPoint y: 49, endPoint x: 239, endPoint y: 59, distance: 129.9
click at [239, 59] on div "Tozero Tozero is on a mission to build a scalable lithium-ion battery recycling…" at bounding box center [309, 131] width 619 height 226
copy p "Tozero is on a mission to build a scalable lithium-ion battery recycling machin…"
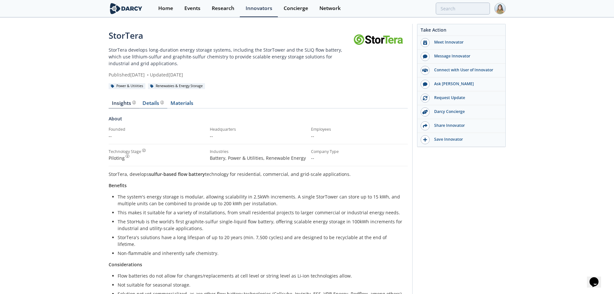
click at [148, 103] on div "Details" at bounding box center [152, 103] width 21 height 5
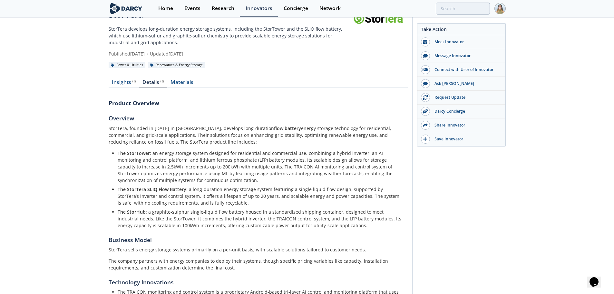
scroll to position [32, 0]
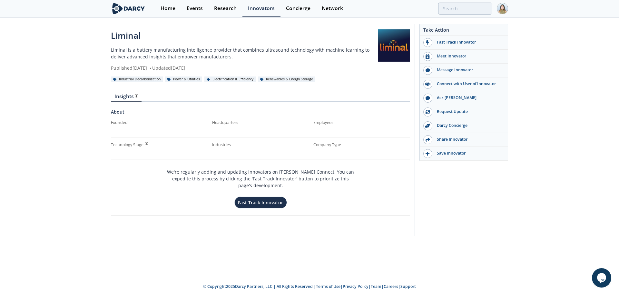
click at [131, 39] on div "Liminal" at bounding box center [244, 35] width 267 height 13
copy div "Liminal"
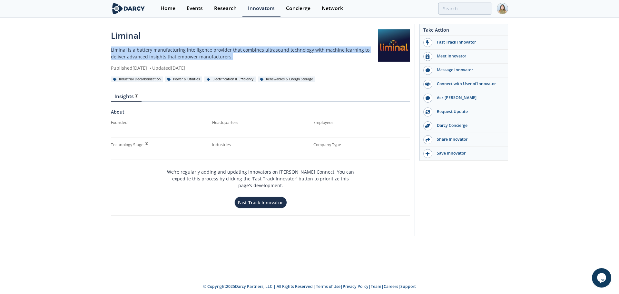
drag, startPoint x: 111, startPoint y: 49, endPoint x: 238, endPoint y: 54, distance: 128.0
click at [238, 54] on div "Liminal Liminal is a battery manufacturing intelligence provider that combines …" at bounding box center [309, 131] width 619 height 226
copy p "Liminal is a battery manufacturing intelligence provider that combines ultrasou…"
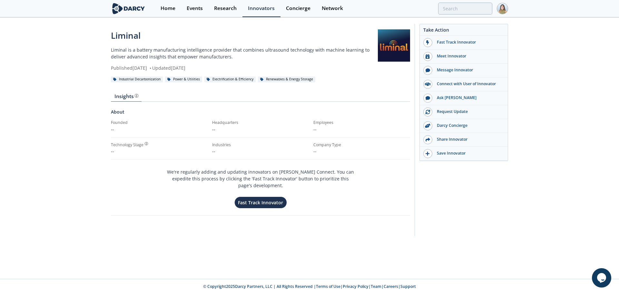
click at [78, 100] on div "Liminal Liminal is a battery manufacturing intelligence provider that combines …" at bounding box center [309, 131] width 619 height 226
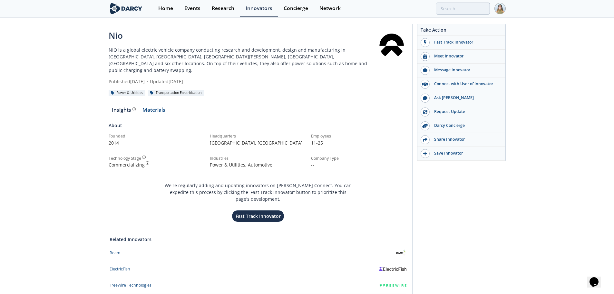
click at [117, 38] on div "Nio" at bounding box center [242, 35] width 267 height 13
copy div "Nio"
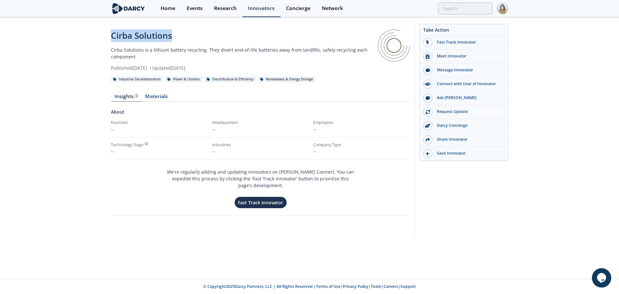
drag, startPoint x: 112, startPoint y: 35, endPoint x: 183, endPoint y: 29, distance: 70.8
click at [183, 29] on div "Cirba Solutions Cirba Solutions is a lithium battery recycling. They divert end…" at bounding box center [309, 126] width 397 height 217
copy div "Cirba Solutions"
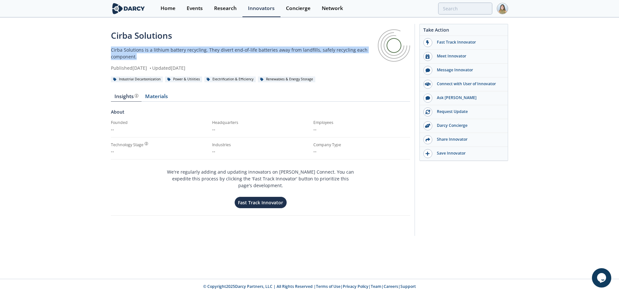
drag, startPoint x: 109, startPoint y: 51, endPoint x: 140, endPoint y: 55, distance: 31.5
click at [140, 55] on div "Cirba Solutions Cirba Solutions is a lithium battery recycling. They divert end…" at bounding box center [309, 131] width 619 height 226
copy p "Cirba Solutions is a lithium battery recycling. They divert end-of-life batteri…"
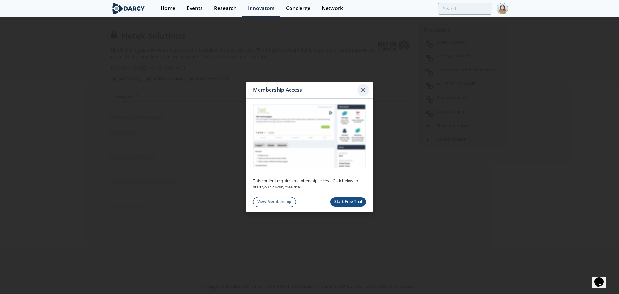
click at [363, 89] on icon at bounding box center [363, 90] width 8 height 8
click at [365, 90] on icon at bounding box center [363, 90] width 8 height 8
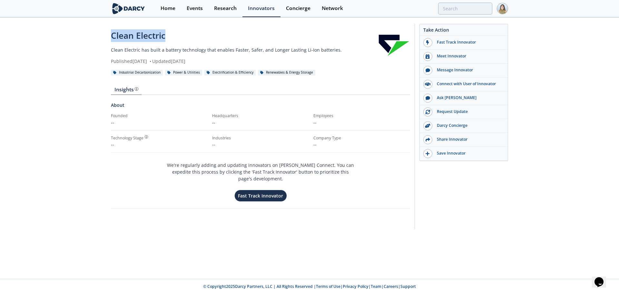
drag, startPoint x: 110, startPoint y: 35, endPoint x: 176, endPoint y: 34, distance: 65.4
click at [176, 34] on div "Clean Electric Clean Electric has built a battery technology that enables Faste…" at bounding box center [309, 128] width 619 height 220
copy div "Clean Electric"
click at [69, 52] on div "Clean Electric Clean Electric has built a battery technology that enables Faste…" at bounding box center [309, 128] width 619 height 220
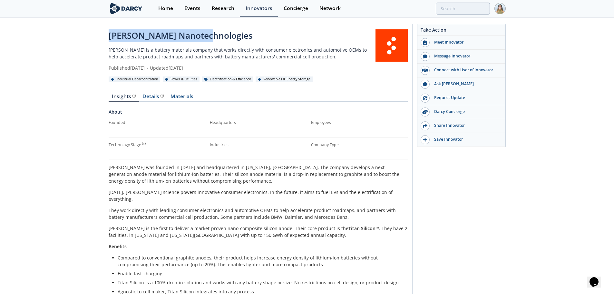
drag, startPoint x: 105, startPoint y: 33, endPoint x: 200, endPoint y: 31, distance: 95.4
click at [200, 31] on div "[PERSON_NAME] Nanotechnologies [PERSON_NAME] is a battery materials company tha…" at bounding box center [307, 273] width 614 height 511
copy div "[PERSON_NAME] Nanotechnologies"
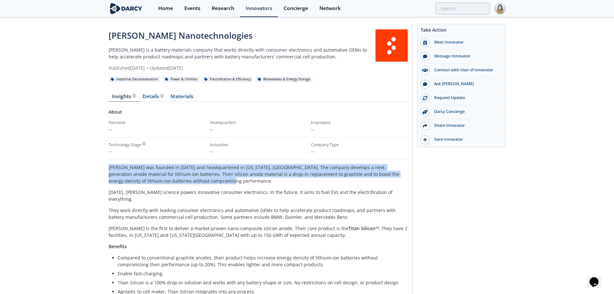
drag, startPoint x: 109, startPoint y: 166, endPoint x: 173, endPoint y: 178, distance: 65.6
click at [173, 178] on p "[PERSON_NAME] was founded in [DATE] and headquartered in [US_STATE], [GEOGRAPHI…" at bounding box center [258, 174] width 299 height 20
copy p "[PERSON_NAME] was founded in [DATE] and headquartered in [US_STATE], [GEOGRAPHI…"
click at [68, 172] on div "[PERSON_NAME] Nanotechnologies [PERSON_NAME] is a battery materials company tha…" at bounding box center [307, 273] width 614 height 511
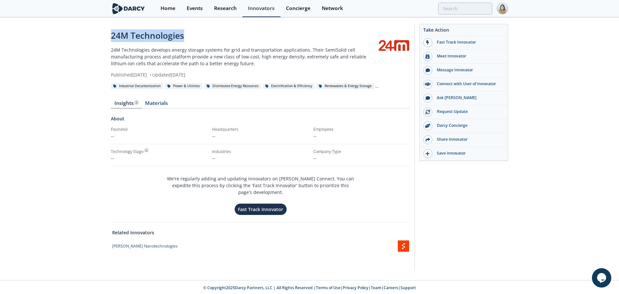
drag, startPoint x: 106, startPoint y: 38, endPoint x: 188, endPoint y: 35, distance: 81.9
click at [188, 35] on div "24M Technologies 24M Technologies develops energy storage systems for grid and …" at bounding box center [309, 149] width 619 height 262
copy div "24M Technologies"
click at [101, 63] on div "24M Technologies 24M Technologies develops energy storage systems for grid and …" at bounding box center [309, 149] width 619 height 262
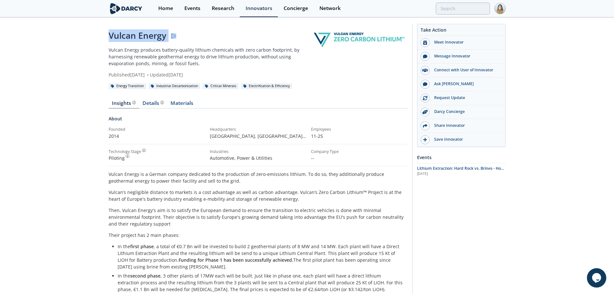
drag, startPoint x: 109, startPoint y: 38, endPoint x: 193, endPoint y: 37, distance: 84.1
click at [194, 37] on div "Vulcan Energy Darcy Presenter Vulcan Energy produces battery-quality lithium ch…" at bounding box center [307, 294] width 614 height 552
click at [101, 55] on div "Vulcan Energy Darcy Presenter Vulcan Energy produces battery-quality lithium ch…" at bounding box center [307, 294] width 614 height 552
drag, startPoint x: 106, startPoint y: 34, endPoint x: 165, endPoint y: 35, distance: 58.3
click at [165, 35] on div "Vulcan Energy Darcy Presenter Vulcan Energy produces battery-quality lithium ch…" at bounding box center [307, 294] width 614 height 552
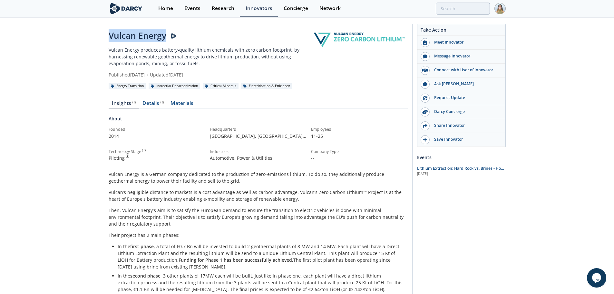
copy div "Vulcan Energy"
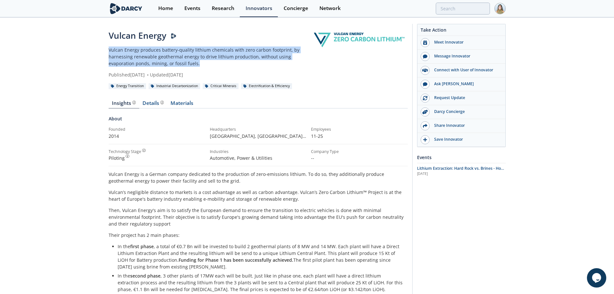
drag, startPoint x: 107, startPoint y: 50, endPoint x: 173, endPoint y: 65, distance: 67.5
click at [173, 65] on div "Vulcan Energy Darcy Presenter Vulcan Energy produces battery-quality lithium ch…" at bounding box center [307, 294] width 614 height 552
copy p "Vulcan Energy produces battery-quality lithium chemicals with zero carbon footp…"
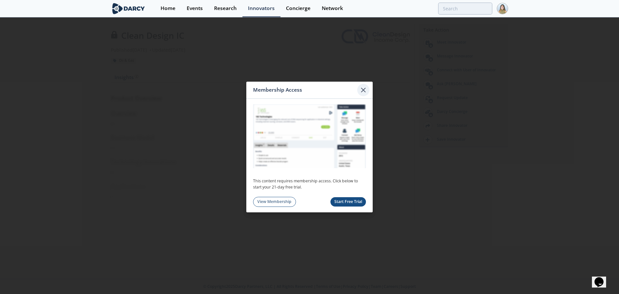
click at [364, 90] on icon at bounding box center [363, 90] width 8 height 8
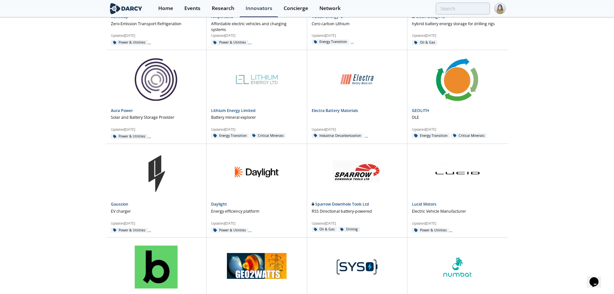
scroll to position [2457, 0]
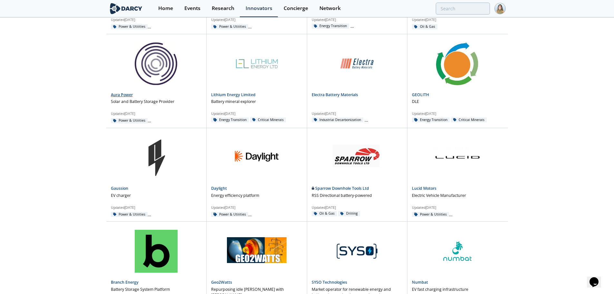
click at [116, 94] on link "Aura Power" at bounding box center [122, 94] width 22 height 5
click at [217, 95] on link "Lithium Energy Limited" at bounding box center [233, 94] width 44 height 5
click at [330, 93] on link "Electra Battery Materials" at bounding box center [335, 94] width 46 height 5
click at [423, 93] on link "GEOLITH" at bounding box center [420, 94] width 17 height 5
click at [118, 188] on link "Gaussion" at bounding box center [119, 187] width 17 height 5
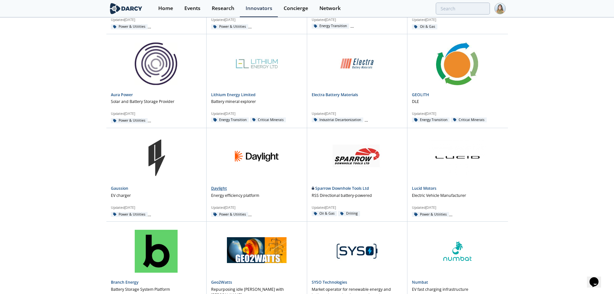
click at [217, 188] on link "Daylight" at bounding box center [219, 187] width 16 height 5
click at [331, 187] on link "Sparrow Downhole Tools Ltd" at bounding box center [341, 187] width 58 height 5
click at [417, 188] on link "Lucid Motors" at bounding box center [424, 187] width 24 height 5
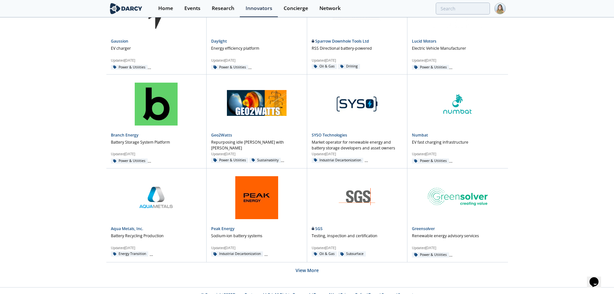
scroll to position [2612, 0]
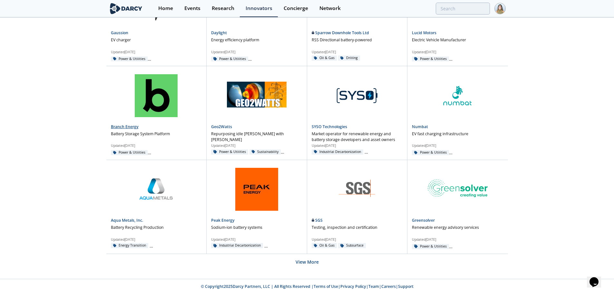
click at [131, 127] on link "Branch Energy" at bounding box center [125, 126] width 28 height 5
click at [221, 128] on link "Geo2Watts" at bounding box center [221, 126] width 21 height 5
click at [314, 128] on link "SYSO Technologies" at bounding box center [329, 126] width 35 height 5
click at [415, 125] on link "Numbat" at bounding box center [420, 126] width 16 height 5
click at [128, 222] on link "Aqua Metals, Inc." at bounding box center [127, 219] width 32 height 5
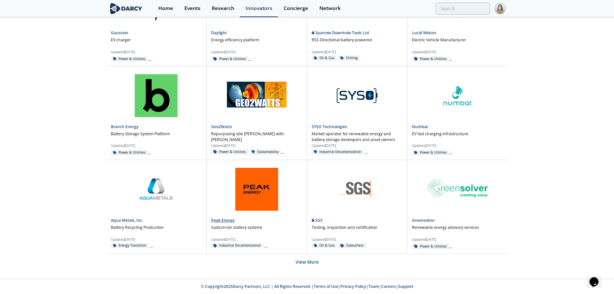
click at [218, 219] on link "Peak Energy" at bounding box center [223, 219] width 24 height 5
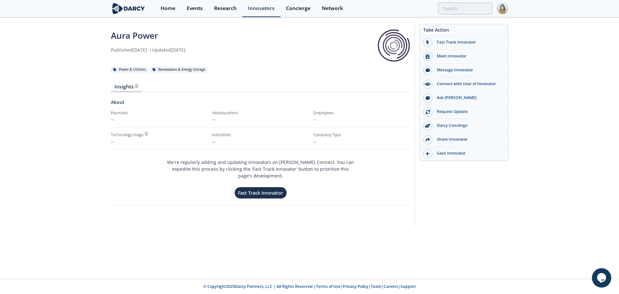
click at [122, 35] on div "Aura Power" at bounding box center [244, 35] width 267 height 13
drag, startPoint x: 122, startPoint y: 35, endPoint x: 163, endPoint y: 37, distance: 41.3
click at [163, 37] on div "Aura Power" at bounding box center [244, 35] width 267 height 13
copy div "Aura Power"
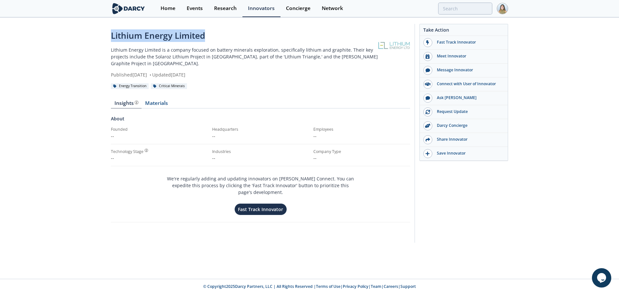
drag, startPoint x: 106, startPoint y: 38, endPoint x: 217, endPoint y: 39, distance: 110.8
click at [217, 39] on div "Lithium Energy Limited Lithium Energy Limited is a company focused on battery m…" at bounding box center [309, 134] width 619 height 233
copy div "Lithium Energy Limited"
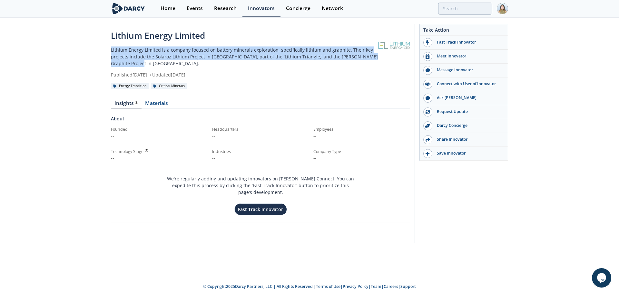
drag, startPoint x: 109, startPoint y: 49, endPoint x: 144, endPoint y: 63, distance: 37.6
click at [144, 63] on div "Lithium Energy Limited Lithium Energy Limited is a company focused on battery m…" at bounding box center [309, 134] width 619 height 233
copy p "Lithium Energy Limited is a company focused on battery minerals exploration, sp…"
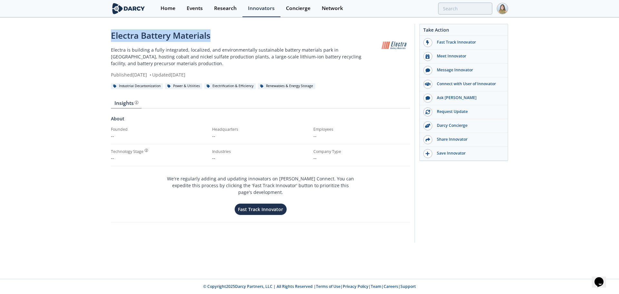
drag, startPoint x: 111, startPoint y: 35, endPoint x: 214, endPoint y: 29, distance: 103.6
click at [214, 29] on div "Electra Battery Materials Electra is building a fully integrated, localized, an…" at bounding box center [309, 130] width 397 height 224
copy div "Electra Battery Materials"
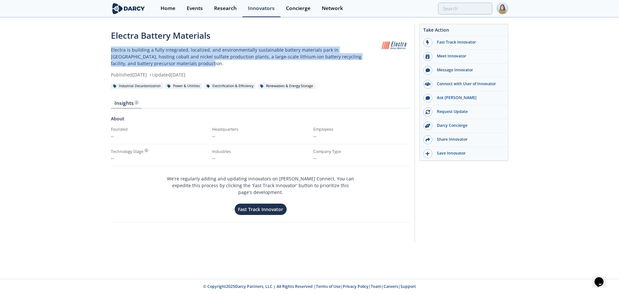
drag, startPoint x: 108, startPoint y: 49, endPoint x: 158, endPoint y: 63, distance: 51.4
click at [158, 63] on div "Electra Battery Materials Electra is building a fully integrated, localized, an…" at bounding box center [309, 134] width 619 height 233
copy p "Electra is building a fully integrated, localized, and environmentally sustaina…"
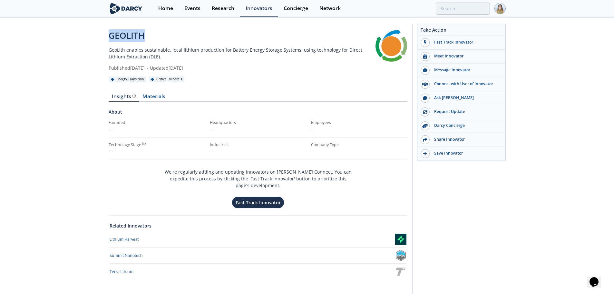
drag, startPoint x: 107, startPoint y: 35, endPoint x: 150, endPoint y: 39, distance: 43.3
click at [150, 39] on div "GEOLITH GeoLith enables sustainable, local lithium production for Battery Energ…" at bounding box center [307, 161] width 614 height 287
copy div "GEOLITH"
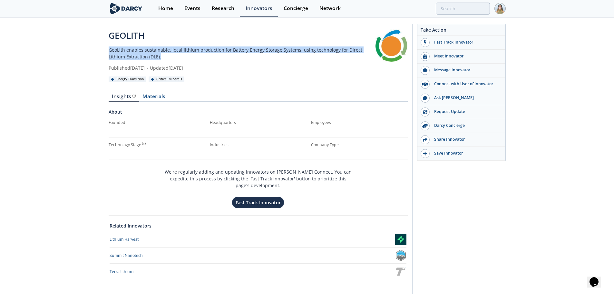
drag, startPoint x: 109, startPoint y: 51, endPoint x: 145, endPoint y: 57, distance: 37.0
click at [145, 57] on p "GeoLith enables sustainable, local lithium production for Battery Energy Storag…" at bounding box center [242, 53] width 267 height 14
copy p "GeoLith enables sustainable, local lithium production for Battery Energy Storag…"
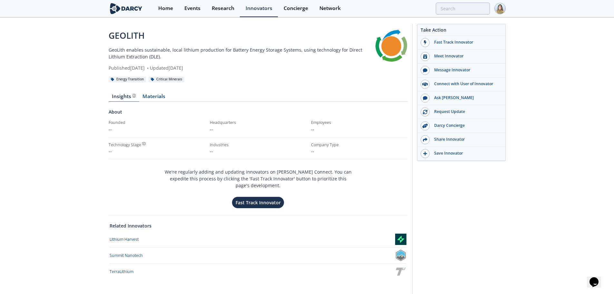
click at [584, 111] on div "GEOLITH GeoLith enables sustainable, local lithium production for Battery Energ…" at bounding box center [307, 161] width 614 height 287
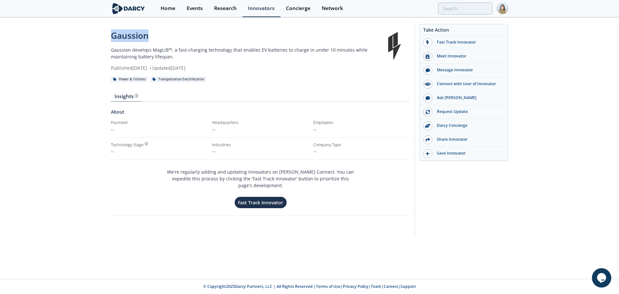
drag, startPoint x: 107, startPoint y: 36, endPoint x: 161, endPoint y: 39, distance: 53.9
click at [159, 39] on div "Gaussion Gaussion develops MagLiB™, a fast-charging technology that enables EV …" at bounding box center [309, 131] width 619 height 226
copy div "Gaussion"
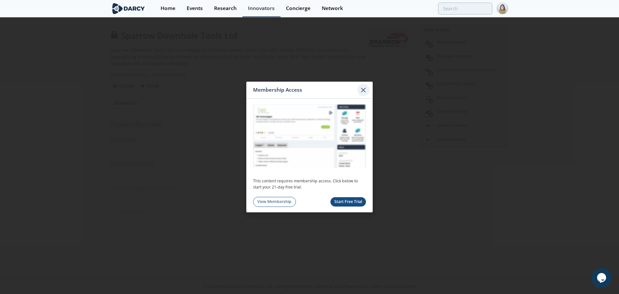
click at [360, 88] on icon at bounding box center [363, 90] width 8 height 8
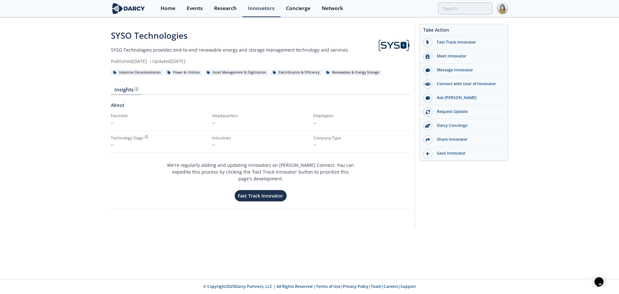
click at [114, 34] on div "SYSO Technologies" at bounding box center [244, 35] width 267 height 13
drag, startPoint x: 114, startPoint y: 34, endPoint x: 143, endPoint y: 36, distance: 28.8
click at [143, 36] on div "SYSO Technologies" at bounding box center [244, 35] width 267 height 13
copy div "SYSO Technologies"
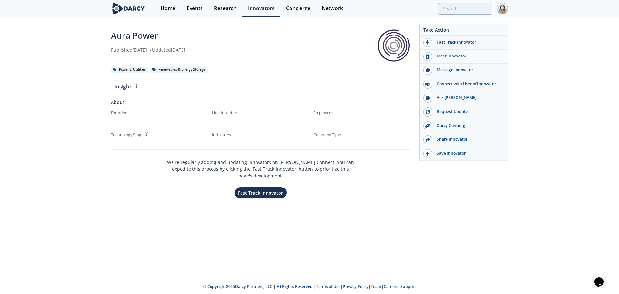
click at [114, 36] on div "Aura Power" at bounding box center [244, 35] width 267 height 13
drag, startPoint x: 114, startPoint y: 36, endPoint x: 150, endPoint y: 38, distance: 35.8
click at [150, 38] on div "Aura Power" at bounding box center [244, 35] width 267 height 13
copy div "Aura Power"
